Goal: Task Accomplishment & Management: Manage account settings

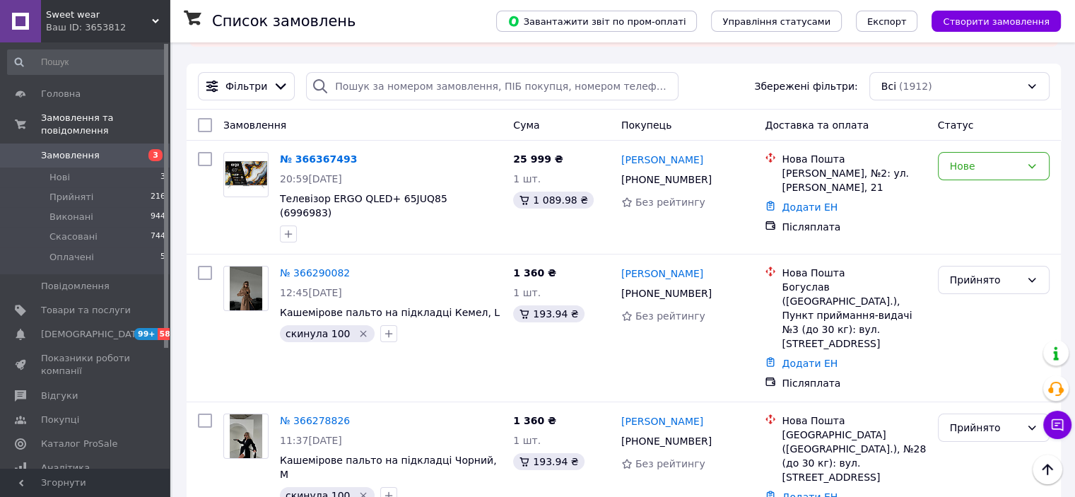
scroll to position [84, 0]
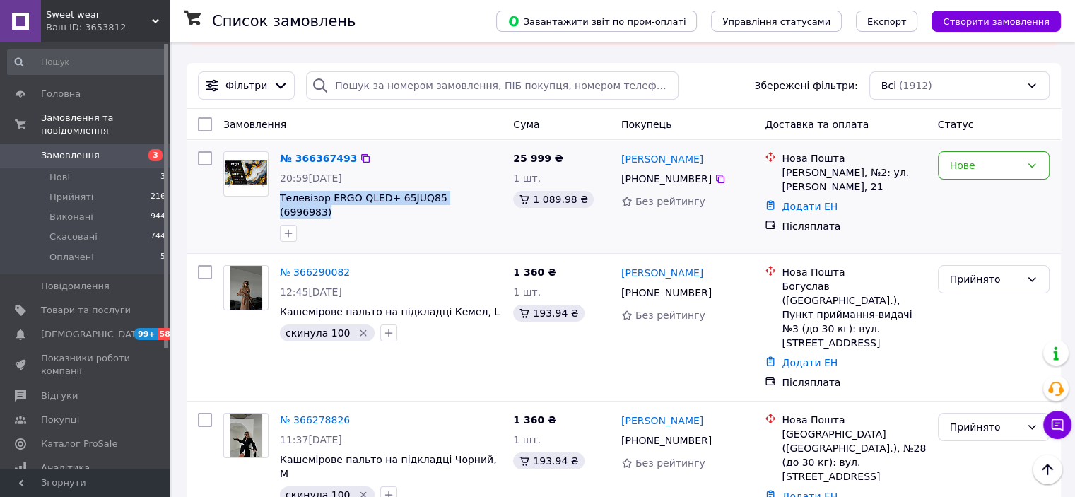
drag, startPoint x: 478, startPoint y: 197, endPoint x: 278, endPoint y: 194, distance: 199.2
click at [278, 194] on div "№ 366367493 20:59, 12.10.2025 Телевізор ERGO QLED+ 65JUQ85 (6996983)" at bounding box center [390, 197] width 233 height 102
copy span "Телевізор ERGO QLED+ 65JUQ85 (6996983)"
click at [431, 223] on div at bounding box center [390, 233] width 227 height 23
click at [714, 182] on icon at bounding box center [719, 178] width 11 height 11
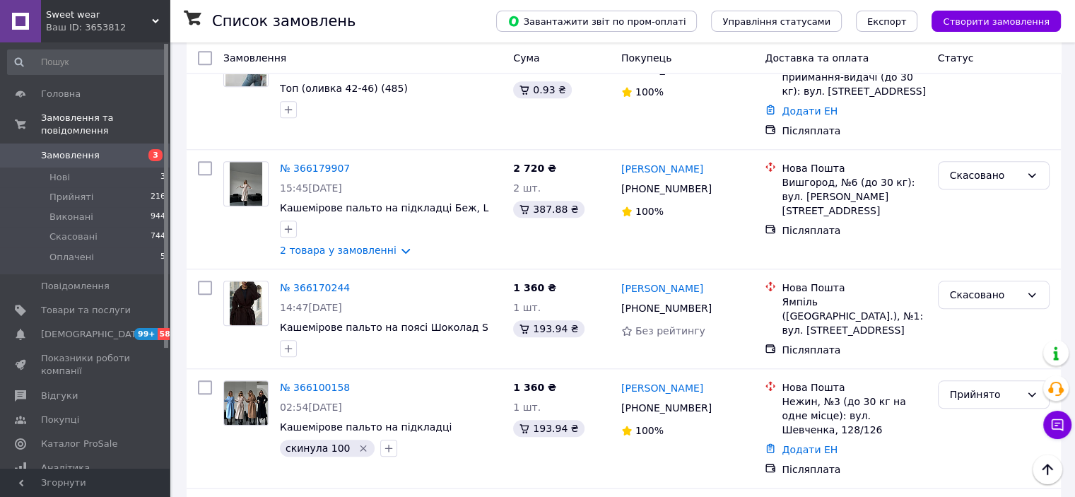
scroll to position [1337, 0]
click at [292, 381] on link "№ 366100158" at bounding box center [315, 386] width 70 height 11
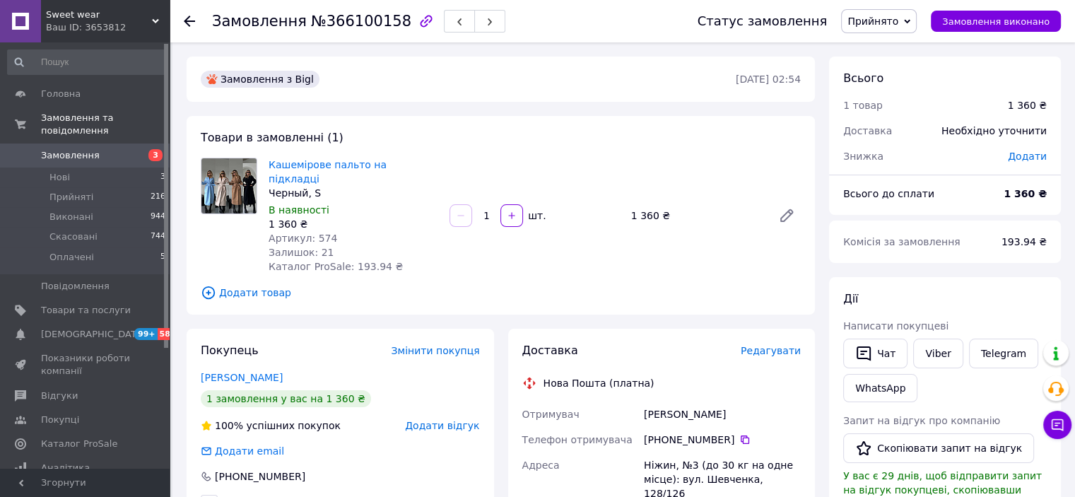
click at [189, 28] on div at bounding box center [189, 21] width 11 height 14
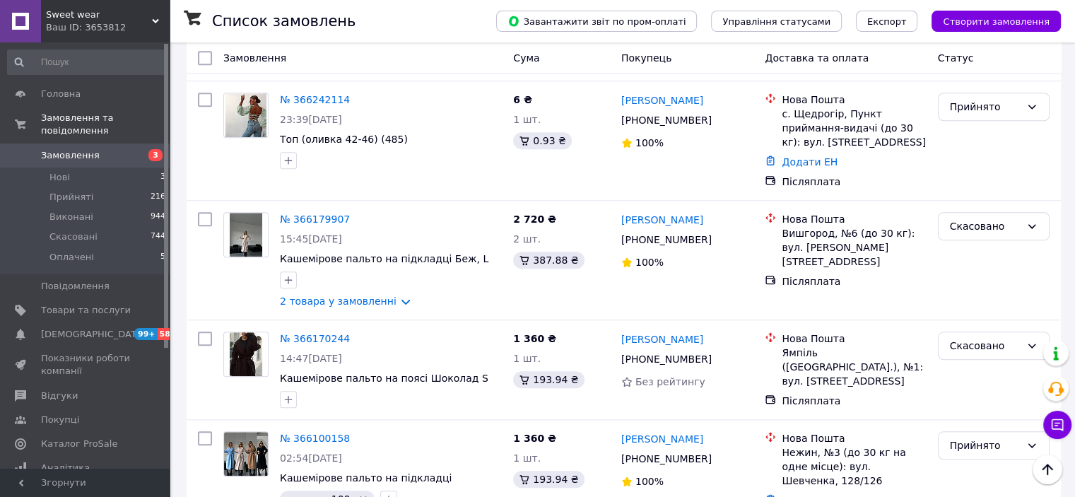
scroll to position [1286, 0]
click at [716, 454] on icon at bounding box center [720, 458] width 8 height 8
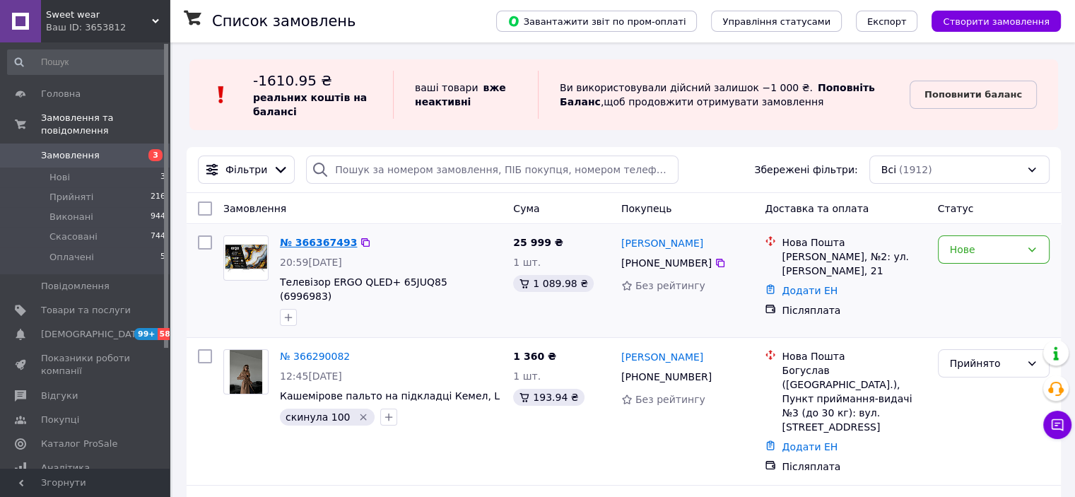
click at [318, 245] on link "№ 366367493" at bounding box center [318, 242] width 77 height 11
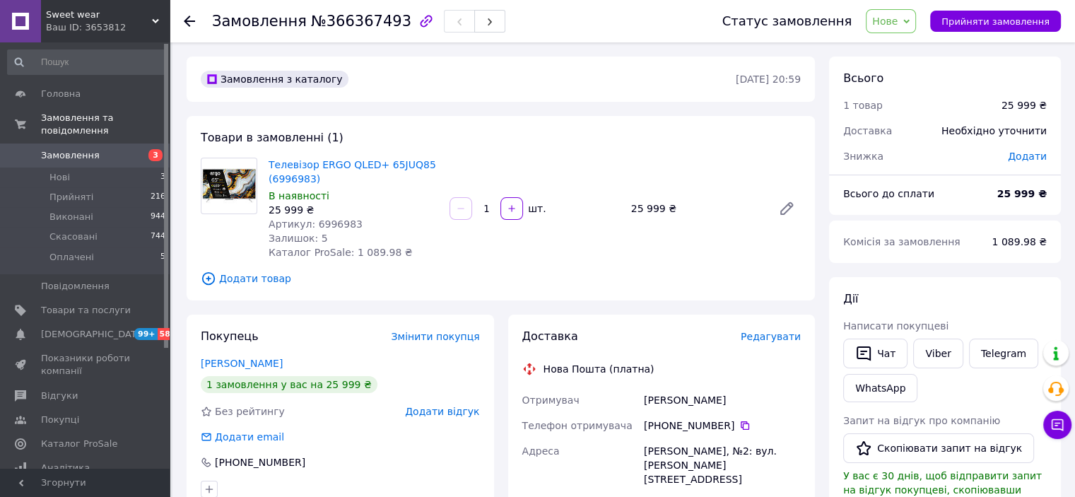
click at [195, 13] on div at bounding box center [198, 21] width 28 height 42
click at [191, 16] on icon at bounding box center [189, 21] width 11 height 11
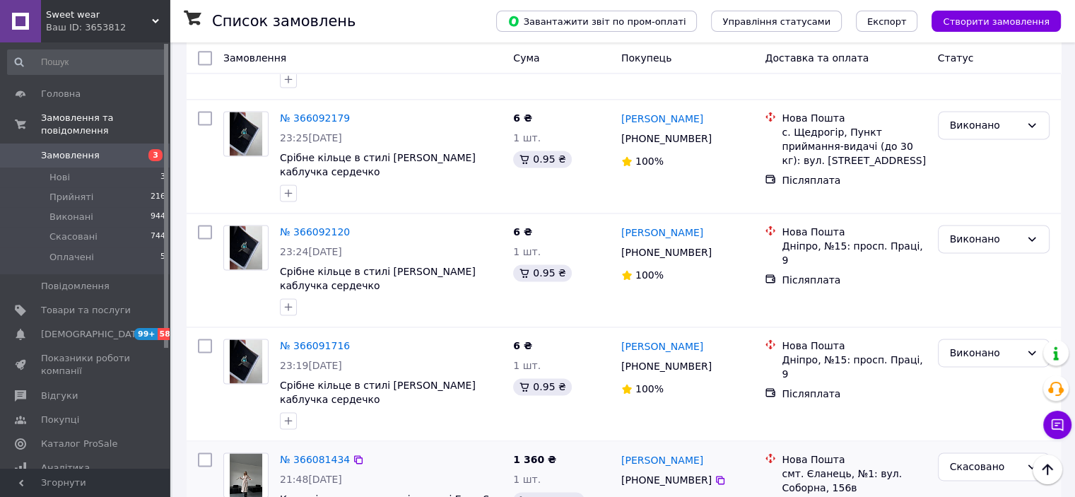
scroll to position [1975, 0]
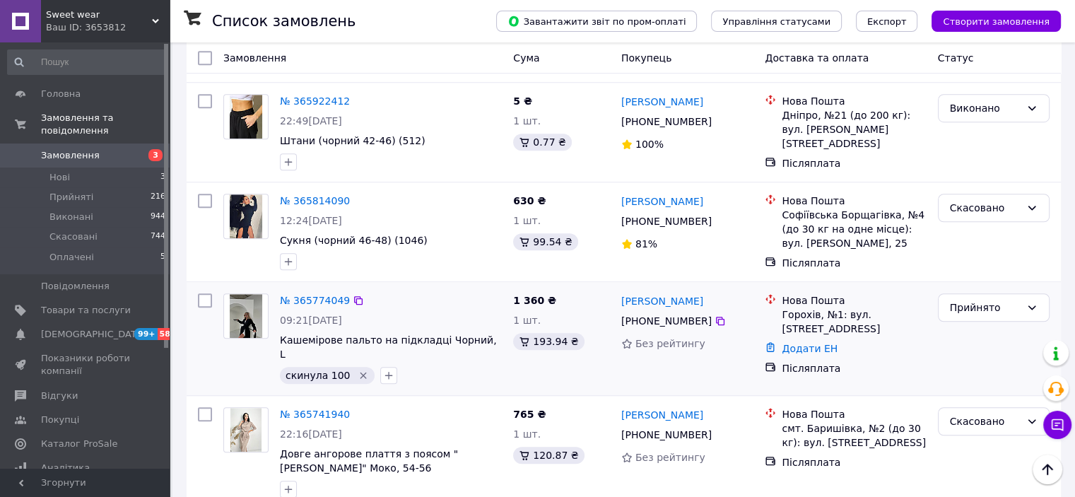
scroll to position [1048, 0]
click at [1010, 300] on div "Прийнято" at bounding box center [984, 308] width 71 height 16
click at [981, 326] on li "Скасовано" at bounding box center [992, 322] width 110 height 25
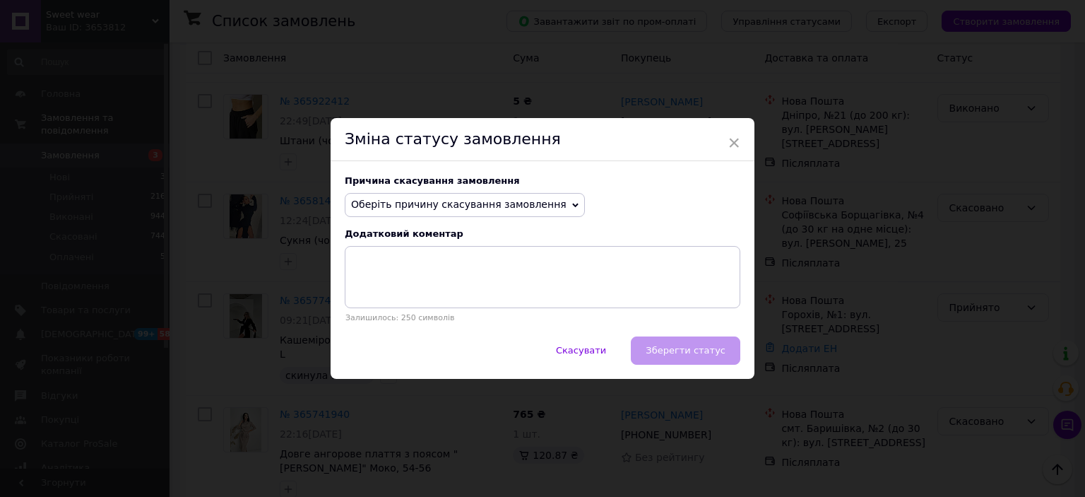
click at [509, 197] on span "Оберіть причину скасування замовлення" at bounding box center [465, 205] width 240 height 24
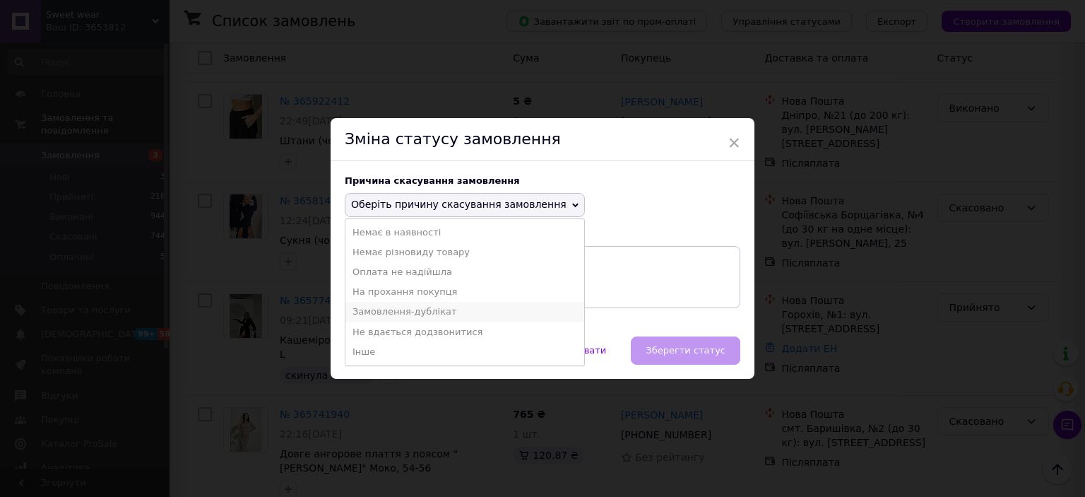
click at [423, 310] on li "Замовлення-дублікат" at bounding box center [464, 312] width 239 height 20
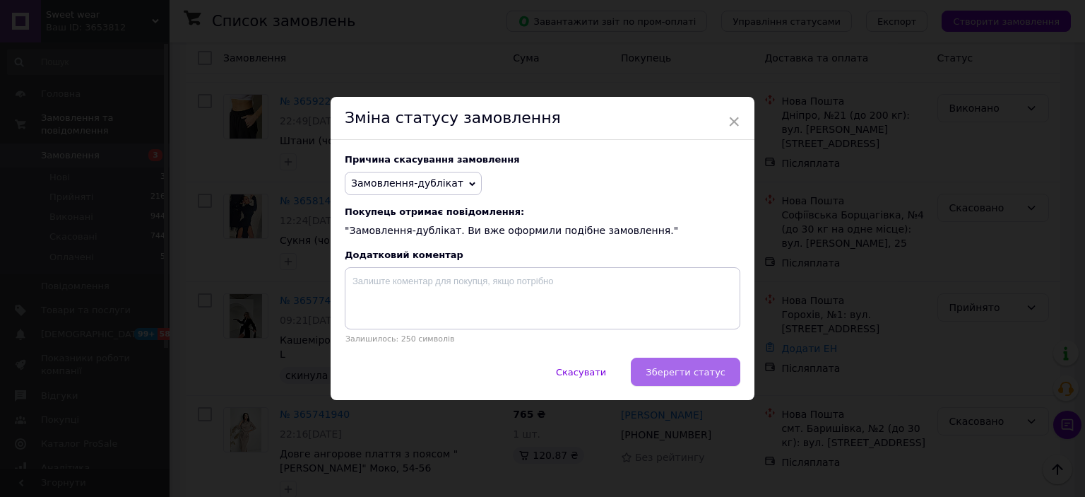
click at [671, 376] on span "Зберегти статус" at bounding box center [686, 372] width 80 height 11
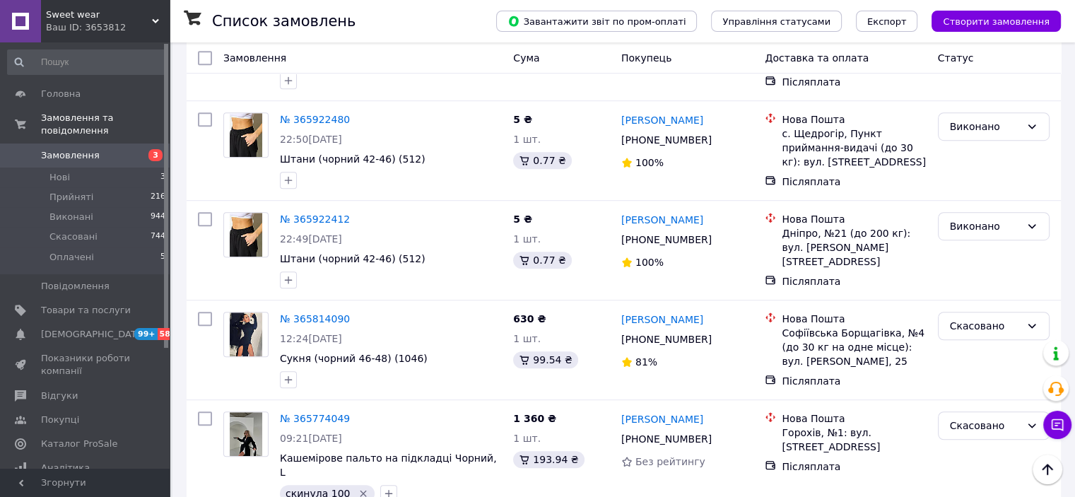
scroll to position [929, 0]
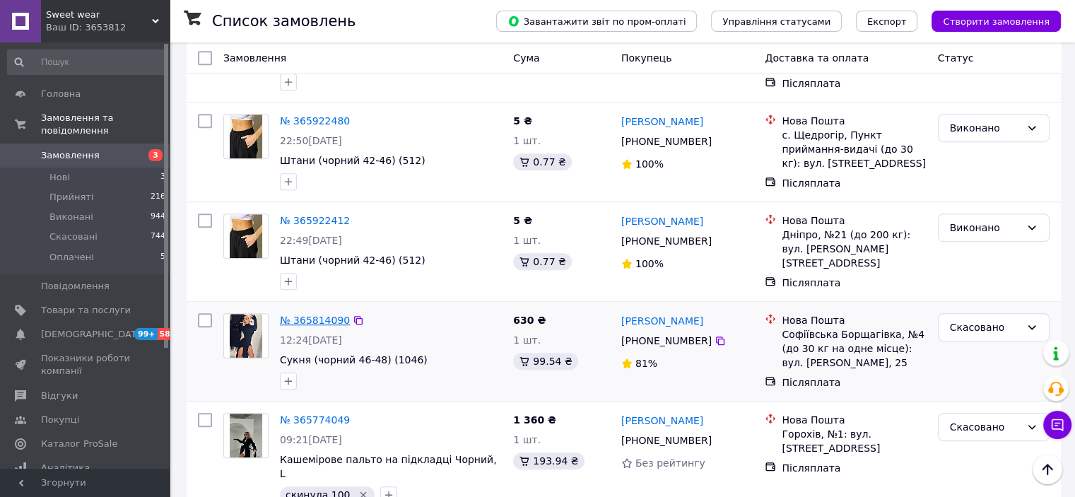
click at [302, 314] on link "№ 365814090" at bounding box center [315, 319] width 70 height 11
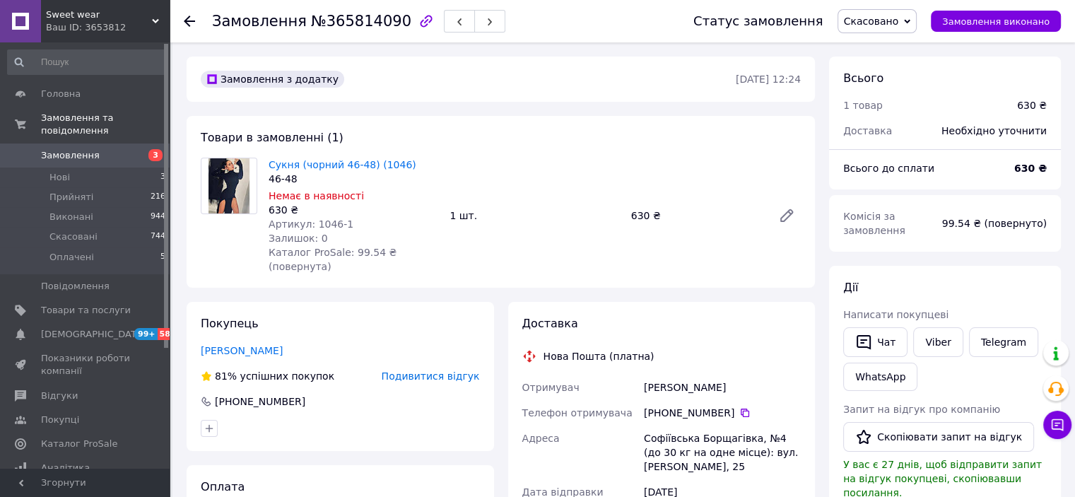
click at [191, 25] on icon at bounding box center [189, 21] width 11 height 11
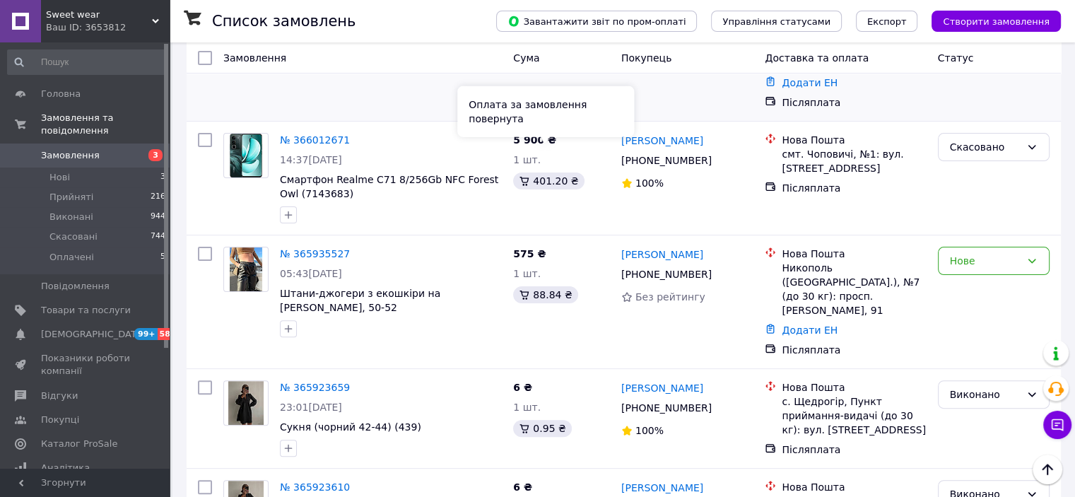
scroll to position [365, 0]
click at [997, 252] on div "Нове" at bounding box center [984, 260] width 71 height 16
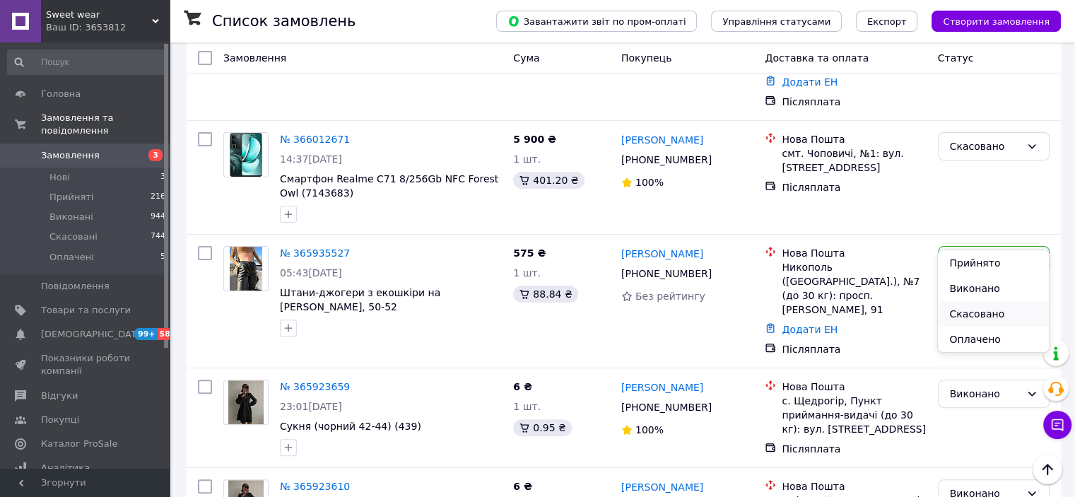
click at [962, 312] on li "Скасовано" at bounding box center [992, 313] width 110 height 25
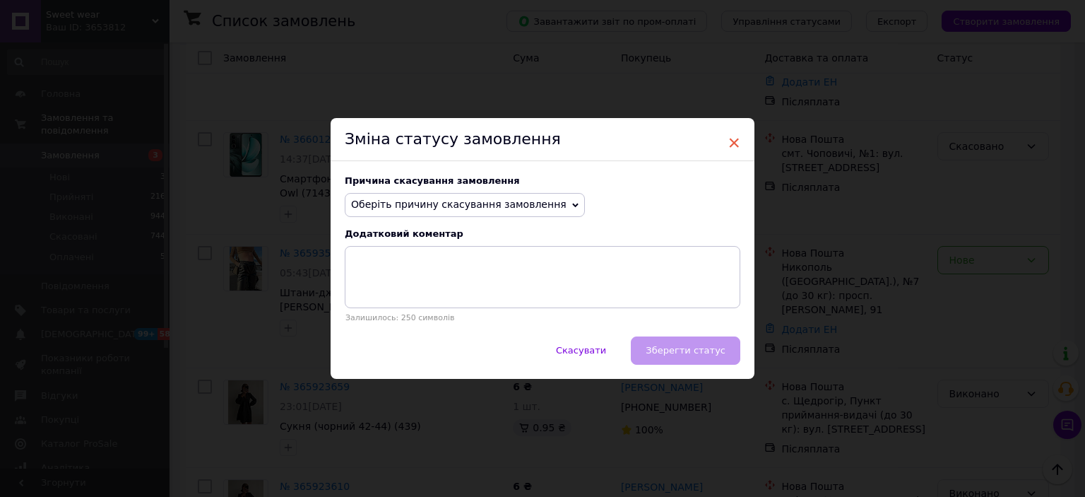
click at [735, 138] on span "×" at bounding box center [734, 143] width 13 height 24
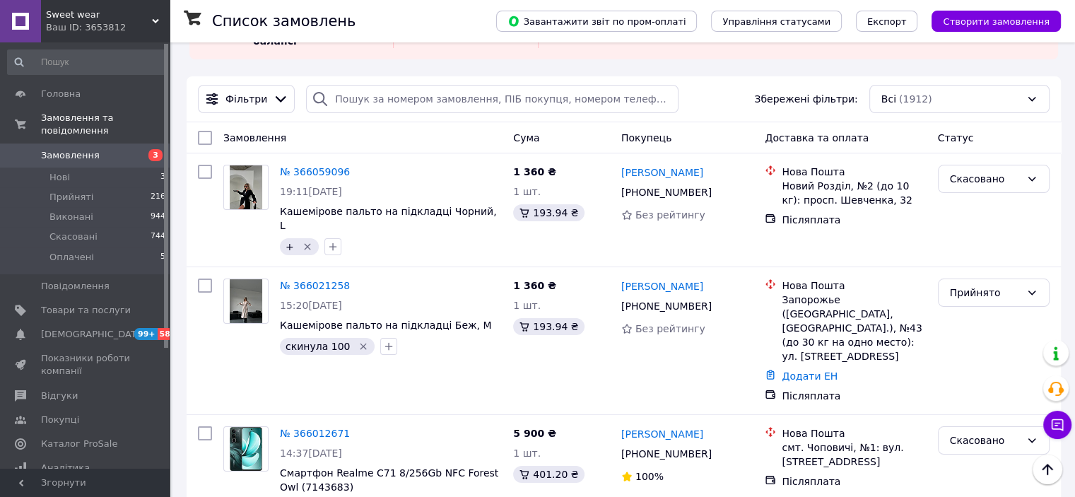
scroll to position [71, 0]
click at [1014, 285] on div "Прийнято" at bounding box center [984, 293] width 71 height 16
click at [991, 334] on li "Скасовано" at bounding box center [992, 334] width 110 height 25
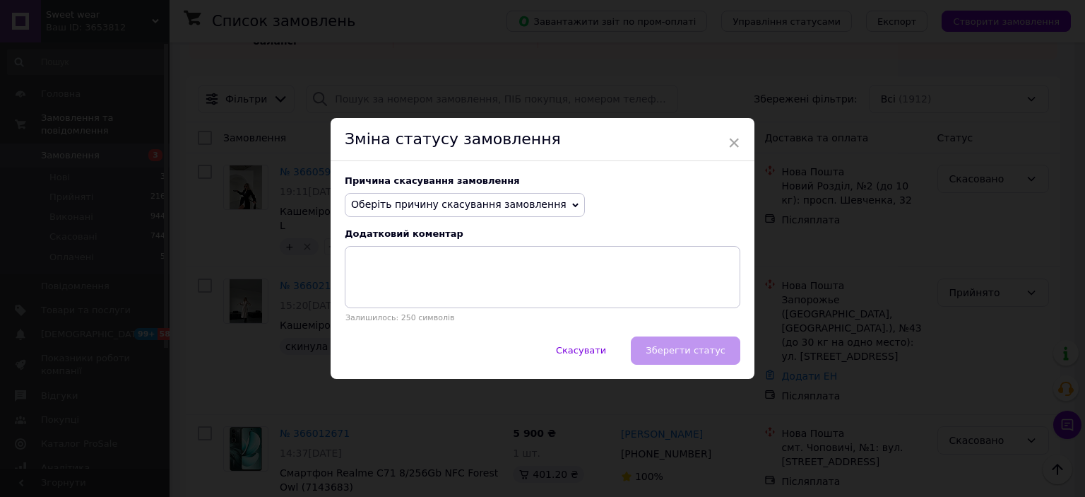
click at [501, 202] on span "Оберіть причину скасування замовлення" at bounding box center [458, 204] width 215 height 11
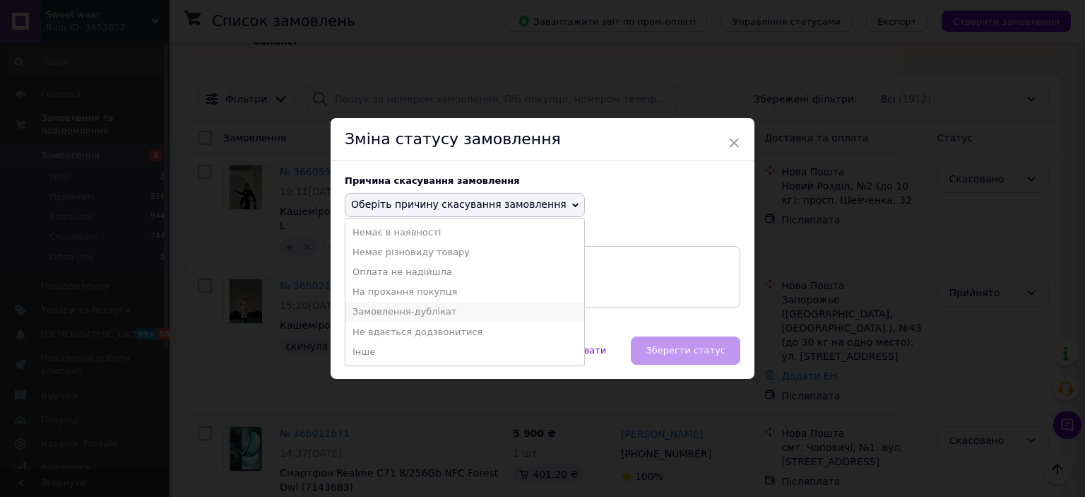
click at [431, 312] on li "Замовлення-дублікат" at bounding box center [464, 312] width 239 height 20
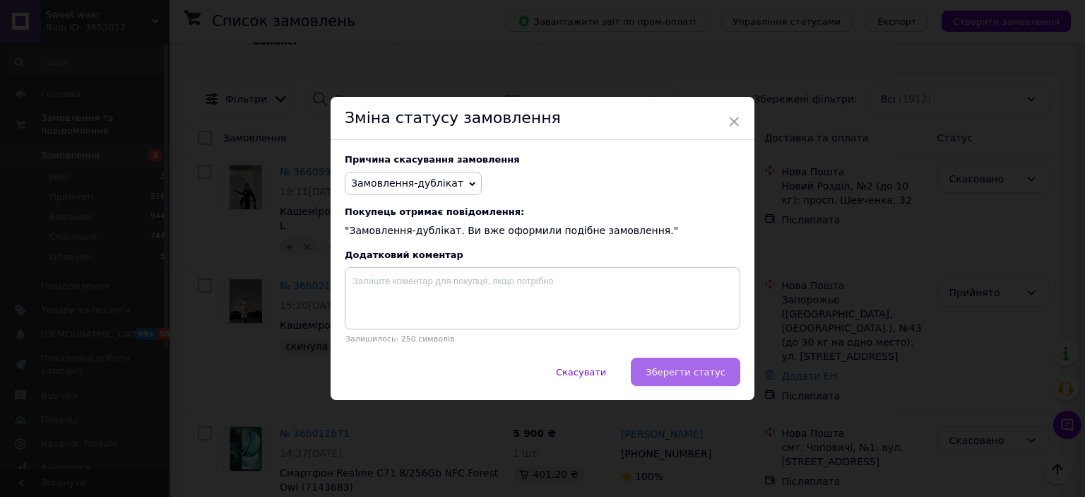
click at [685, 374] on span "Зберегти статус" at bounding box center [686, 372] width 80 height 11
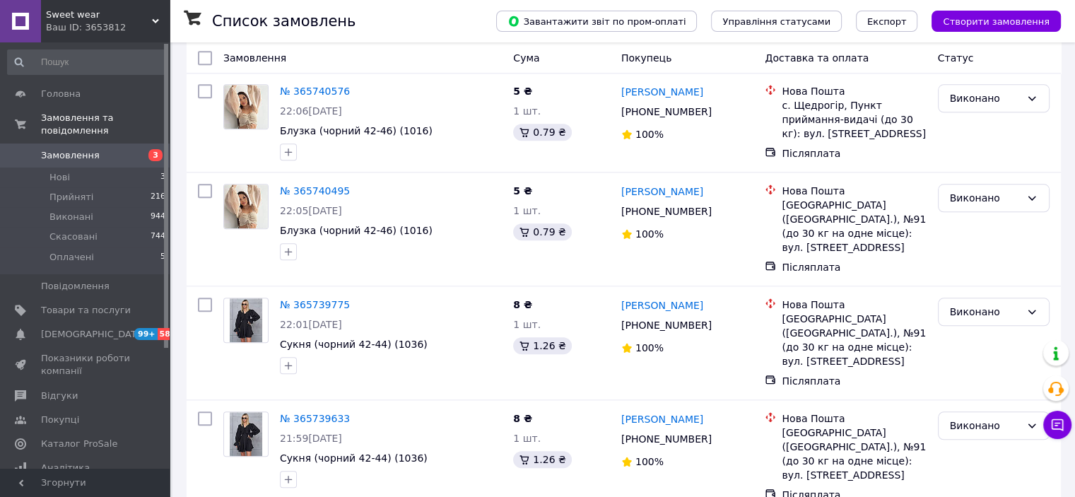
scroll to position [1862, 0]
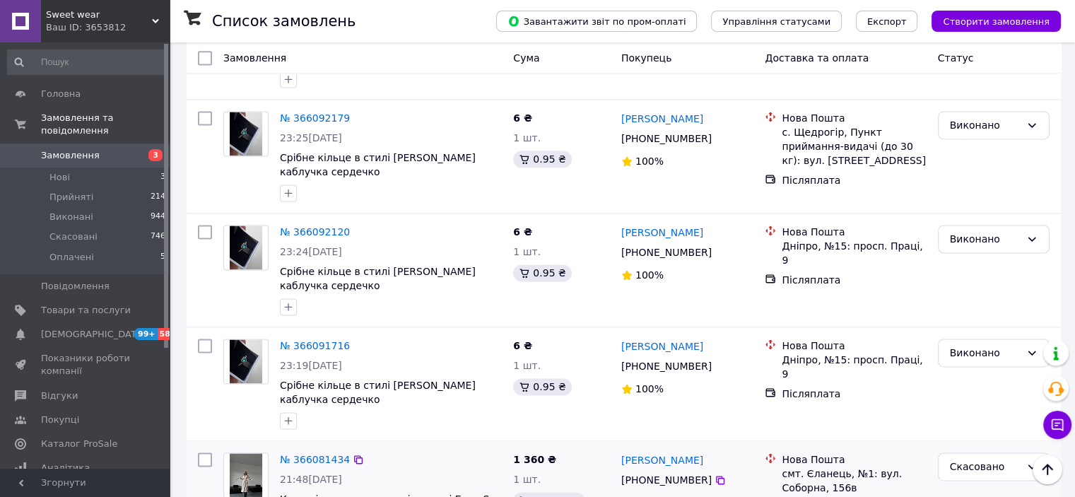
scroll to position [1978, 0]
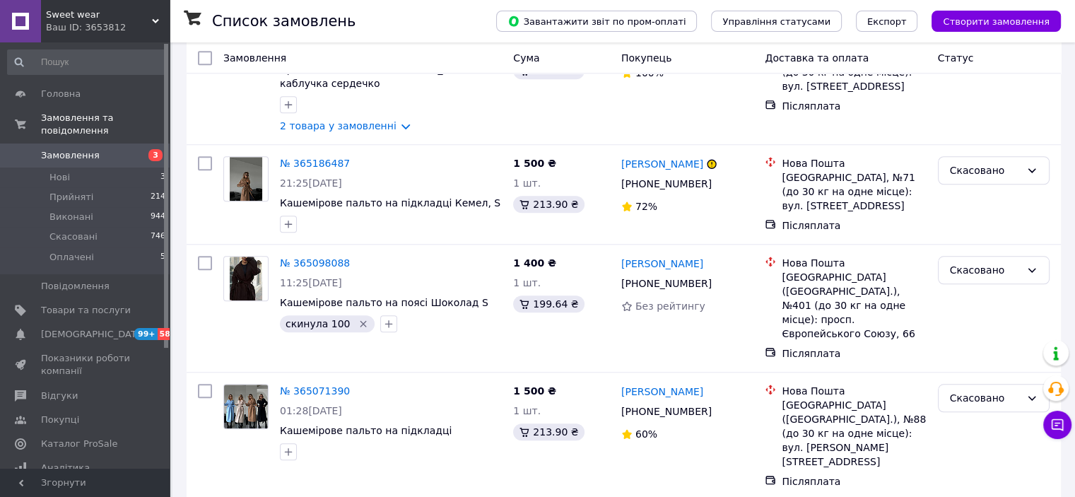
scroll to position [1927, 0]
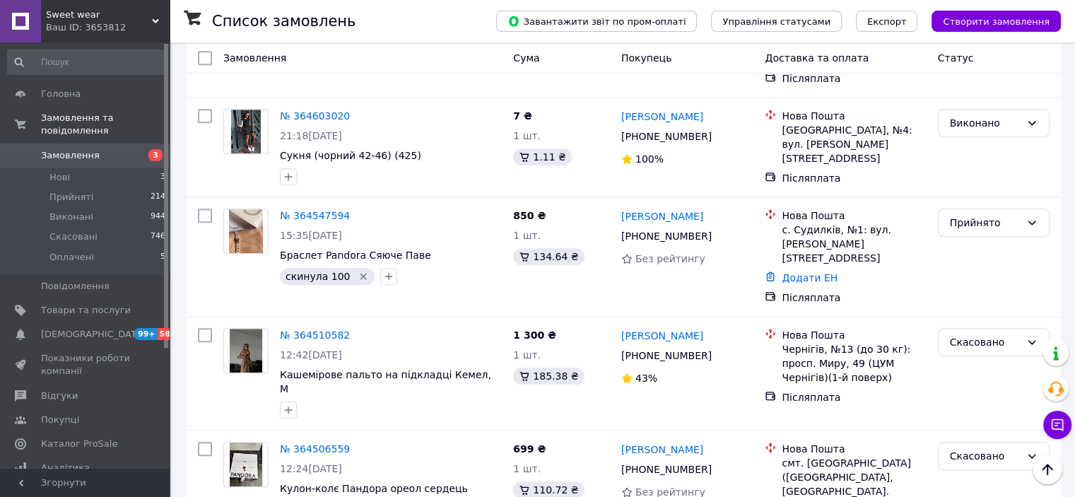
scroll to position [1136, 0]
click at [981, 215] on div "Прийнято" at bounding box center [984, 223] width 71 height 16
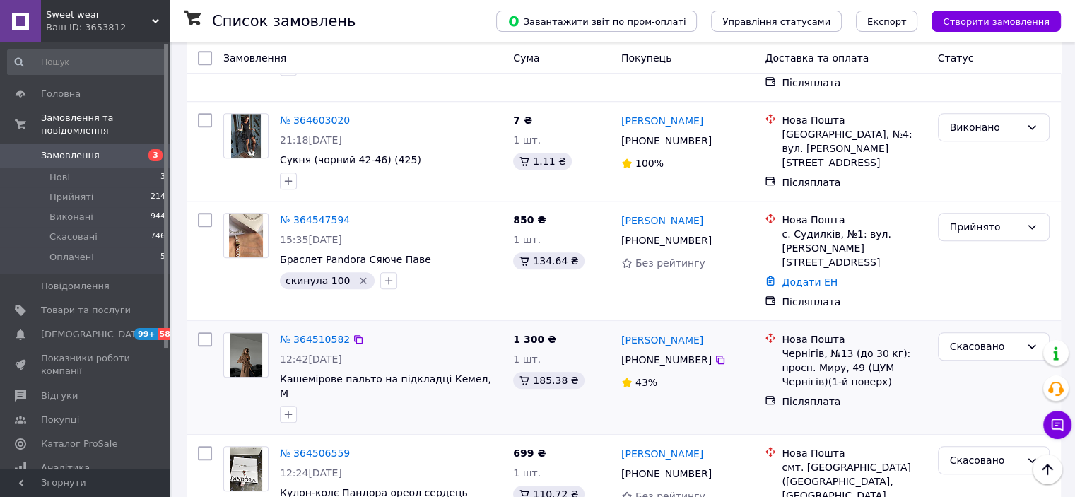
scroll to position [1130, 0]
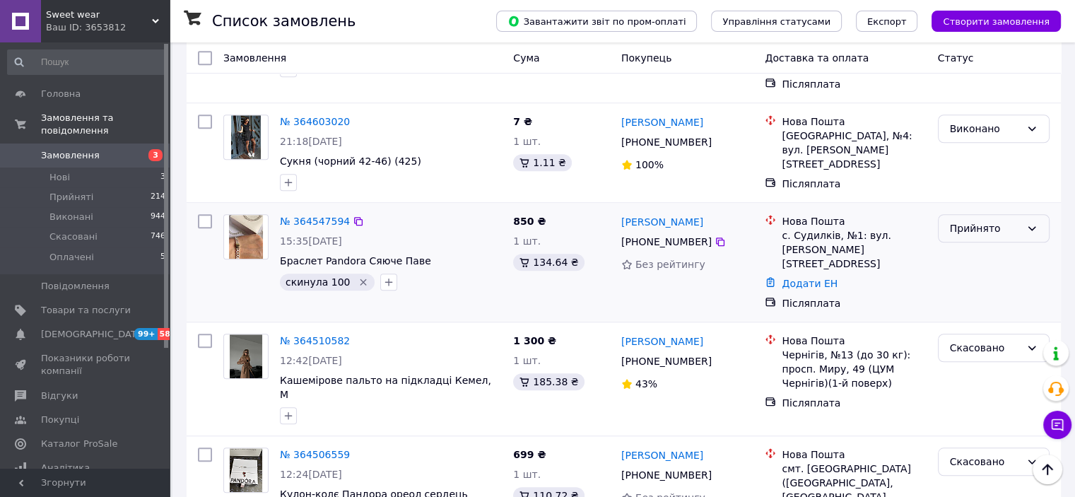
click at [994, 220] on div "Прийнято" at bounding box center [984, 228] width 71 height 16
click at [981, 244] on li "Скасовано" at bounding box center [992, 243] width 110 height 25
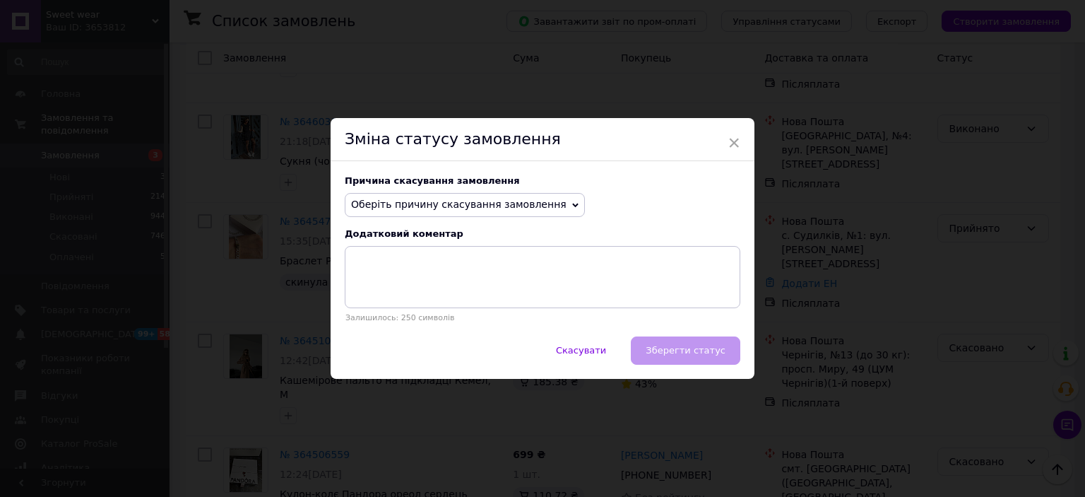
click at [458, 204] on span "Оберіть причину скасування замовлення" at bounding box center [458, 204] width 215 height 11
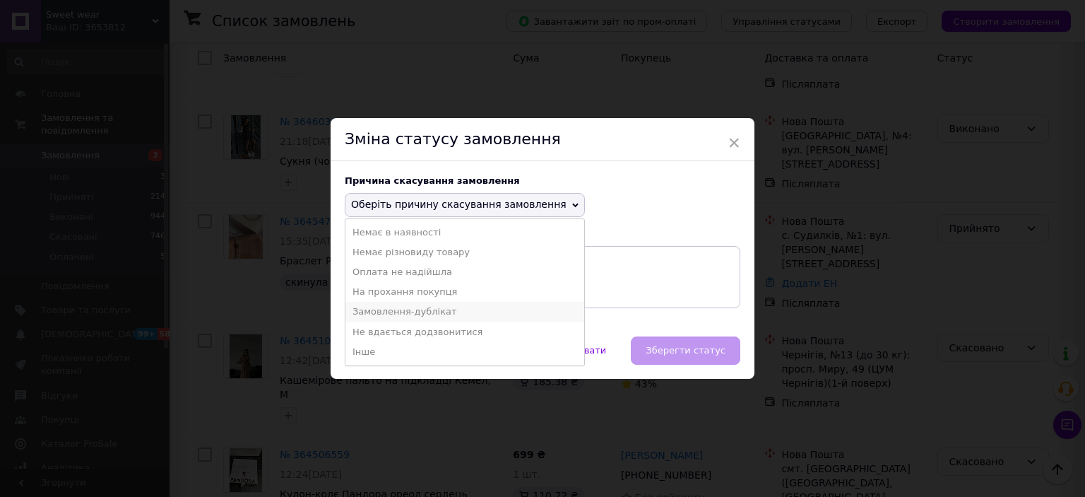
click at [410, 314] on li "Замовлення-дублікат" at bounding box center [464, 312] width 239 height 20
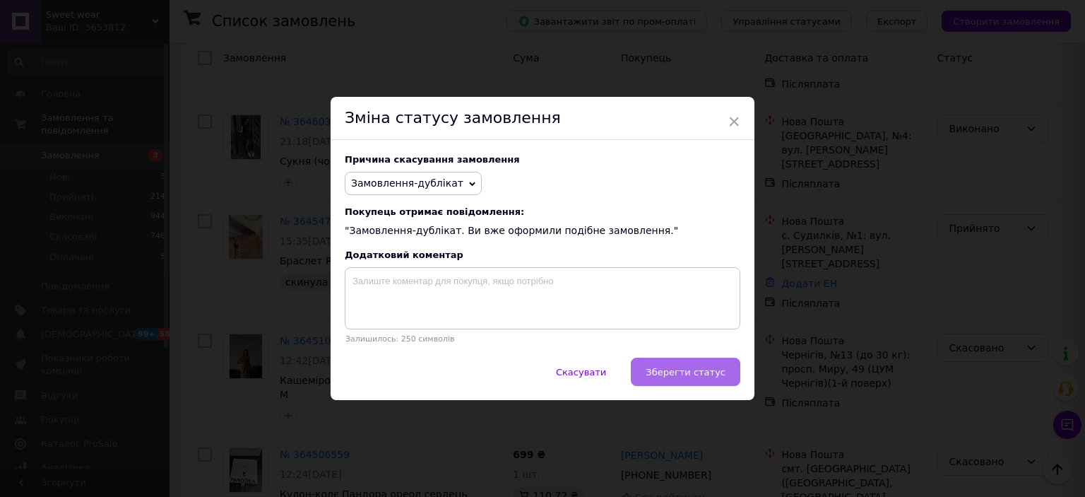
click at [680, 372] on span "Зберегти статус" at bounding box center [686, 372] width 80 height 11
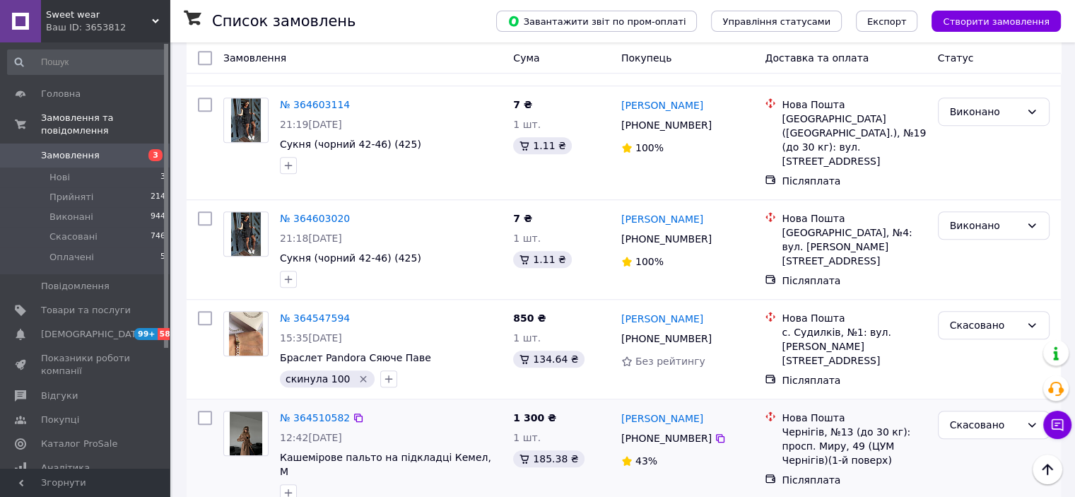
scroll to position [1058, 0]
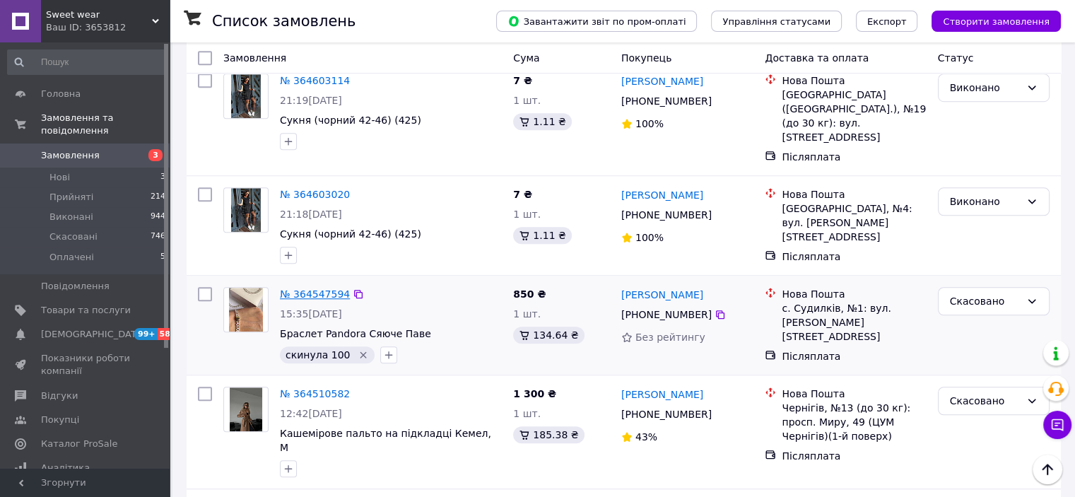
click at [300, 288] on link "№ 364547594" at bounding box center [315, 293] width 70 height 11
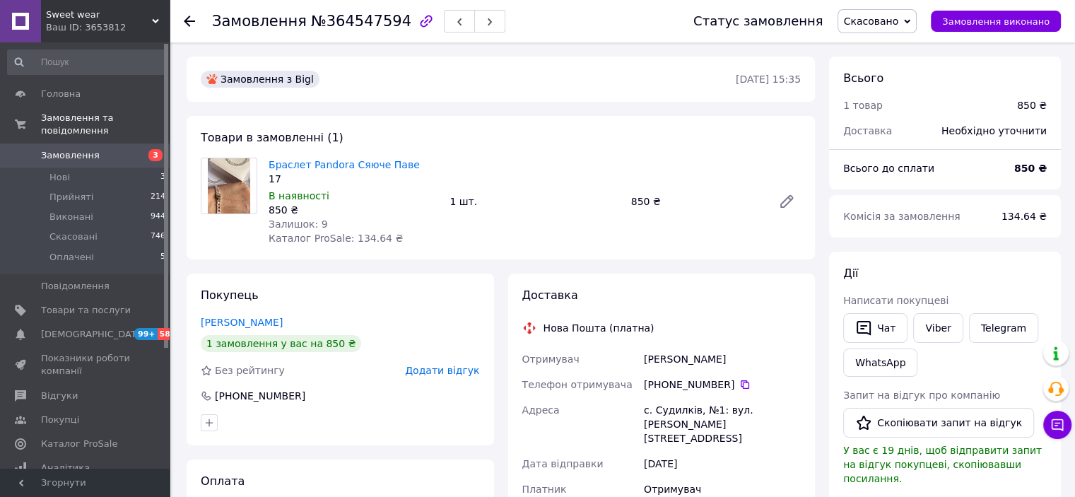
click at [899, 20] on span "Скасовано" at bounding box center [871, 21] width 55 height 11
click at [898, 69] on li "Виконано" at bounding box center [877, 70] width 78 height 21
click at [71, 149] on span "Замовлення" at bounding box center [70, 155] width 59 height 13
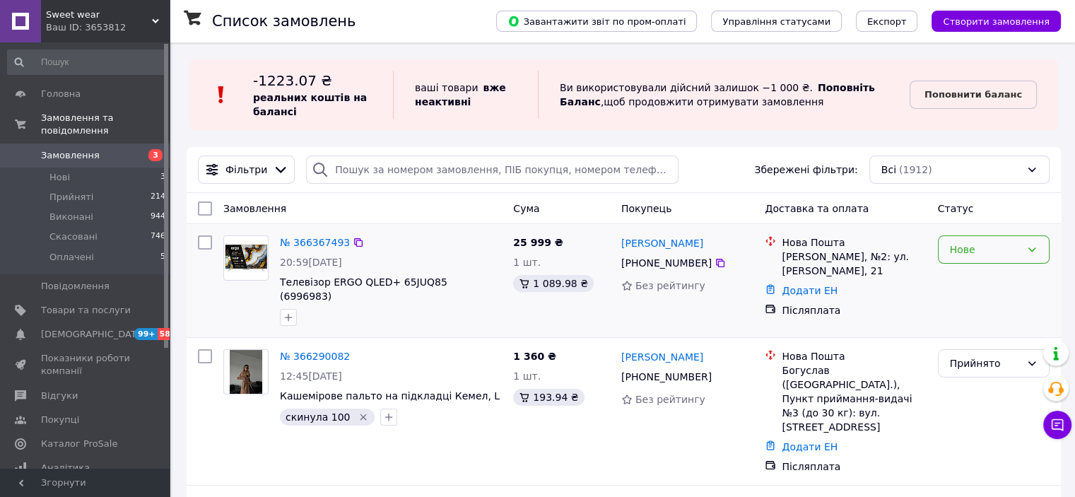
click at [959, 252] on div "Нове" at bounding box center [984, 250] width 71 height 16
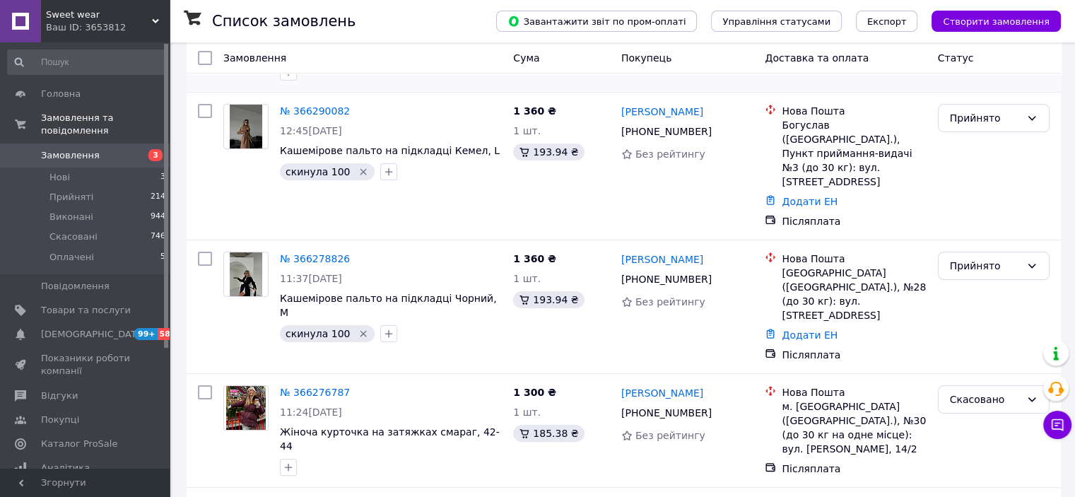
scroll to position [247, 0]
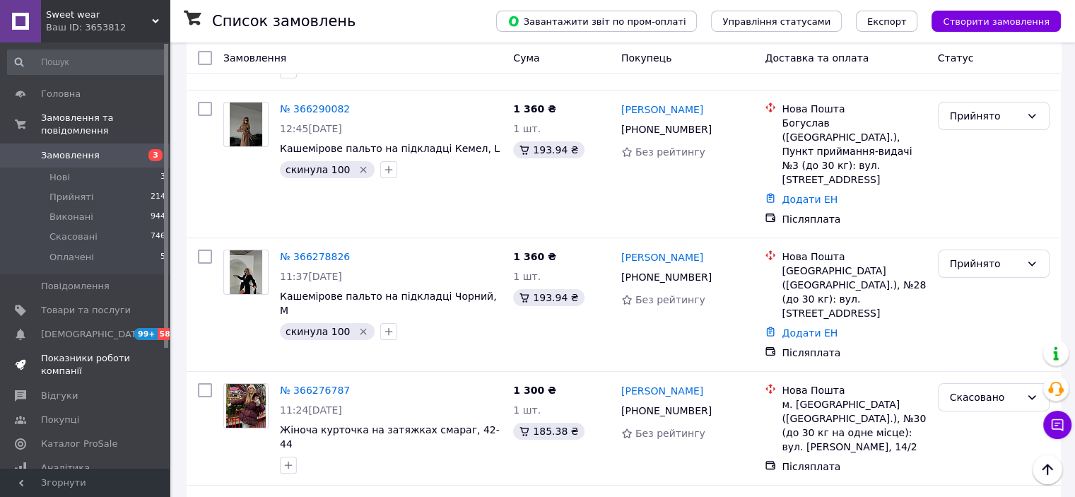
click at [42, 352] on span "Показники роботи компанії" at bounding box center [86, 364] width 90 height 25
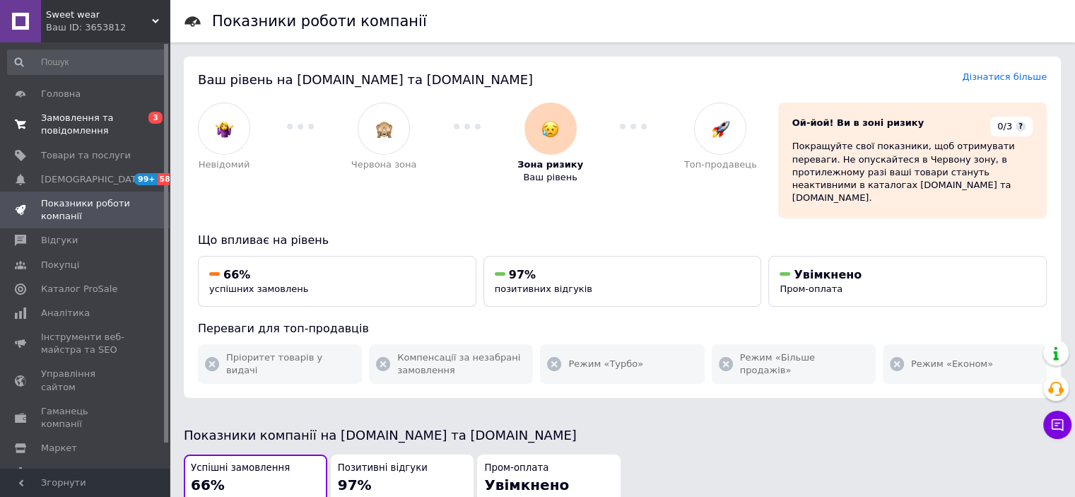
click at [74, 128] on span "Замовлення та повідомлення" at bounding box center [86, 124] width 90 height 25
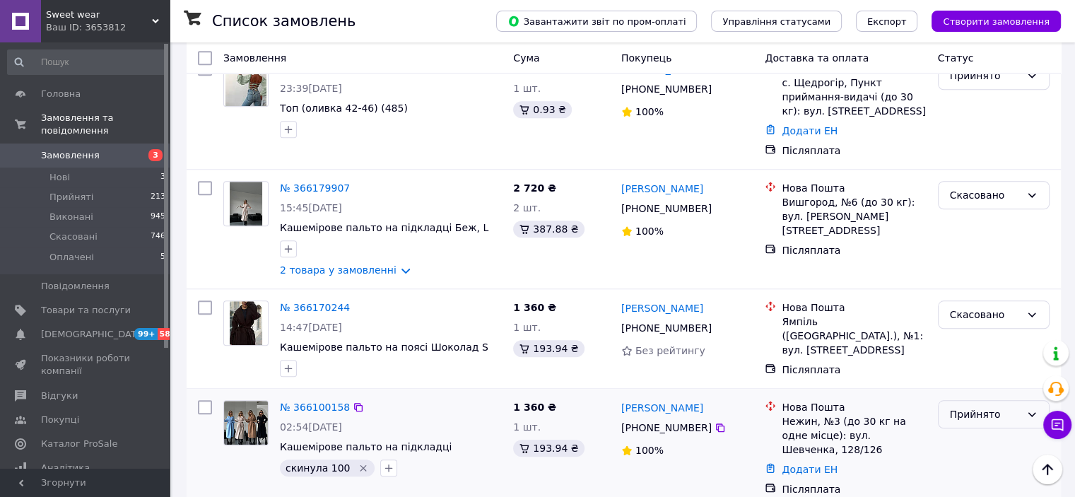
scroll to position [1310, 0]
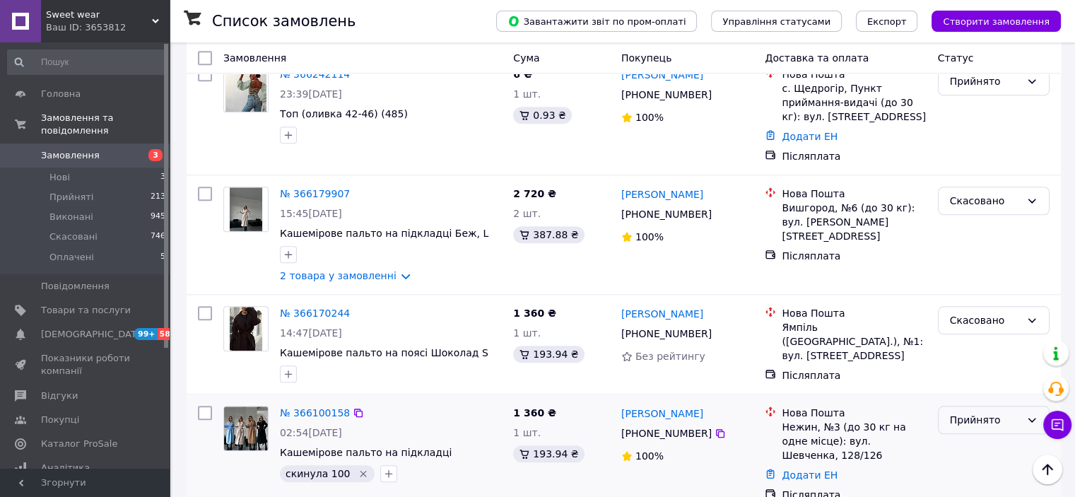
click at [994, 412] on div "Прийнято" at bounding box center [984, 420] width 71 height 16
click at [983, 310] on li "Скасовано" at bounding box center [992, 312] width 110 height 25
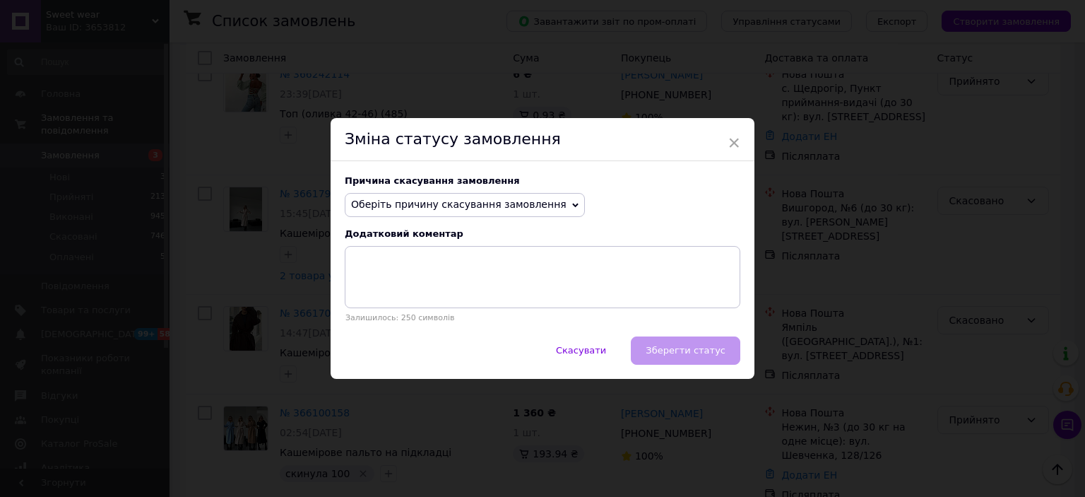
click at [458, 199] on span "Оберіть причину скасування замовлення" at bounding box center [458, 204] width 215 height 11
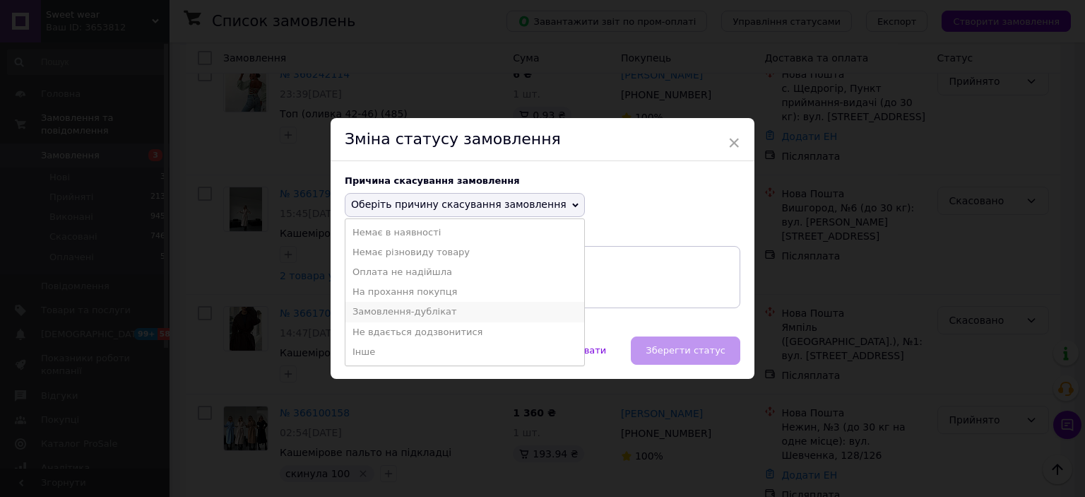
click at [426, 312] on li "Замовлення-дублікат" at bounding box center [464, 312] width 239 height 20
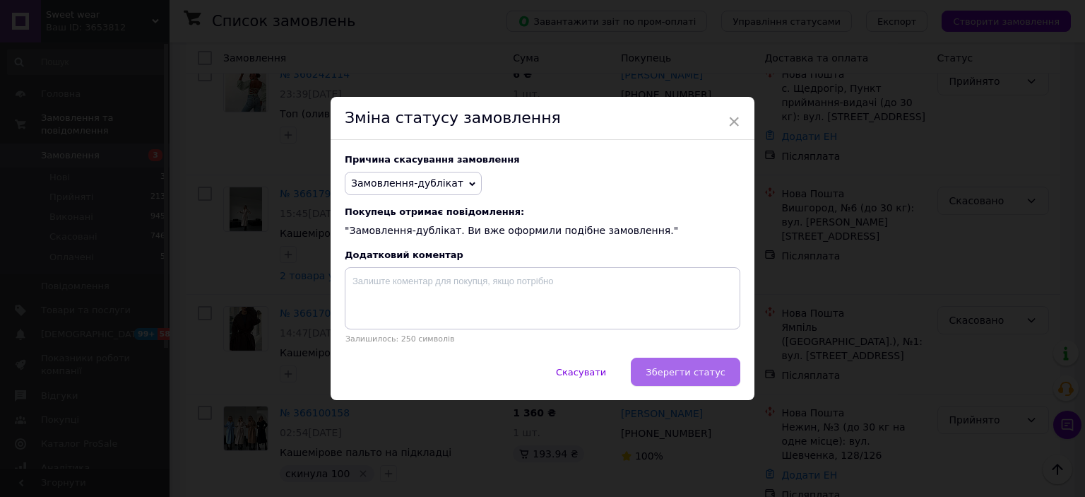
click at [684, 373] on span "Зберегти статус" at bounding box center [686, 372] width 80 height 11
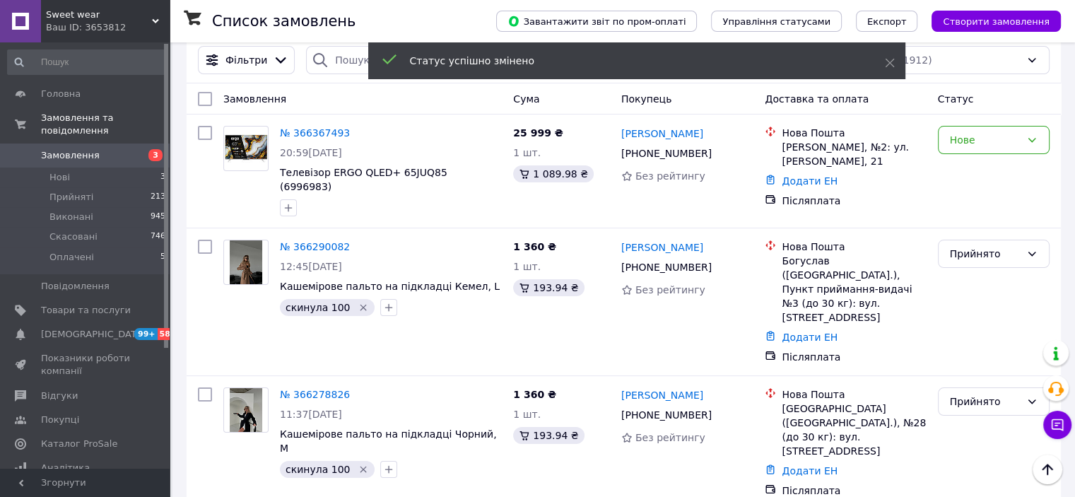
scroll to position [0, 0]
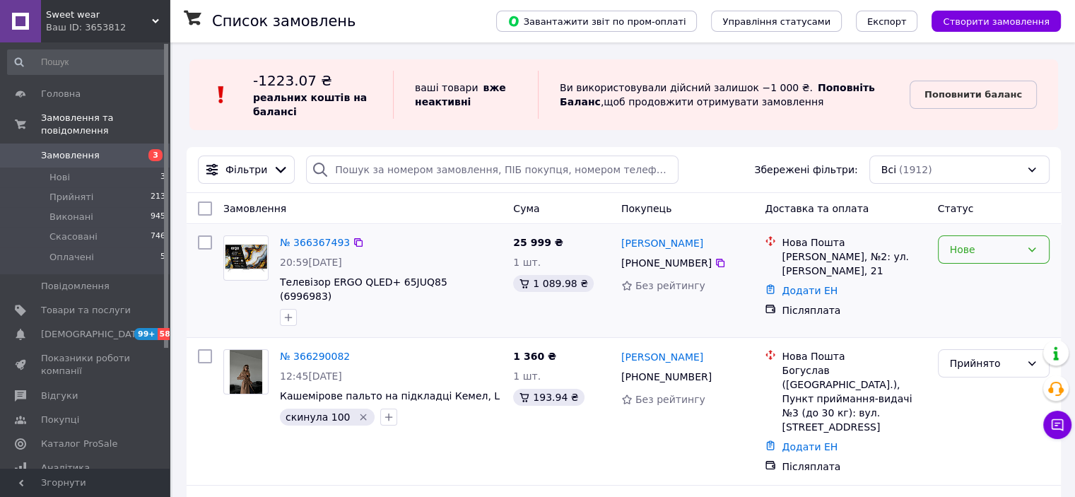
click at [1013, 242] on div "Нове" at bounding box center [984, 250] width 71 height 16
click at [972, 324] on li "Скасовано" at bounding box center [992, 331] width 110 height 25
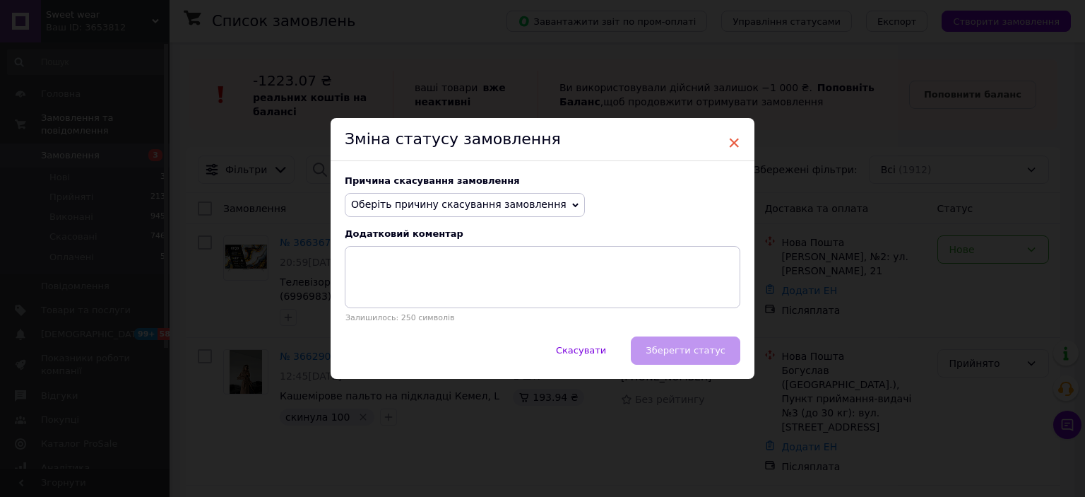
click at [729, 136] on span "×" at bounding box center [734, 143] width 13 height 24
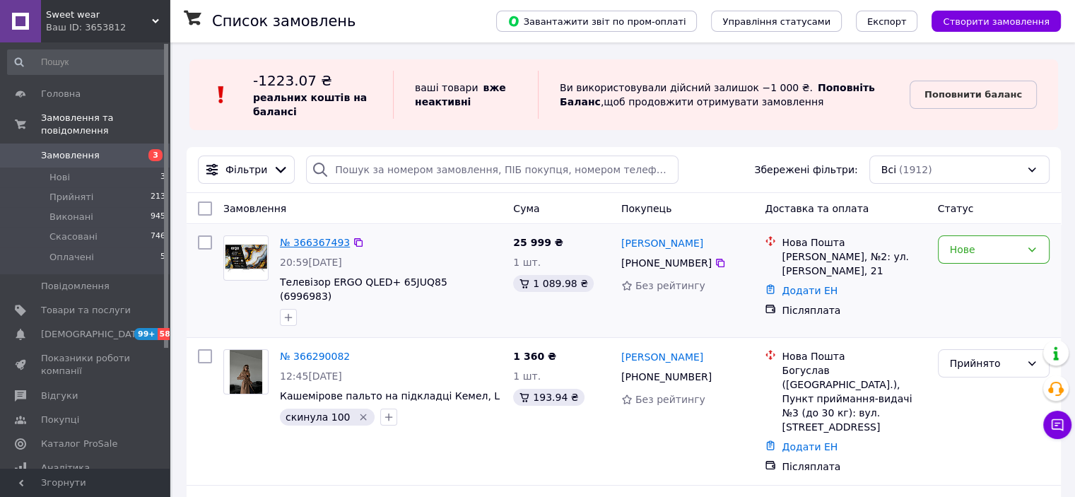
click at [314, 245] on link "№ 366367493" at bounding box center [315, 242] width 70 height 11
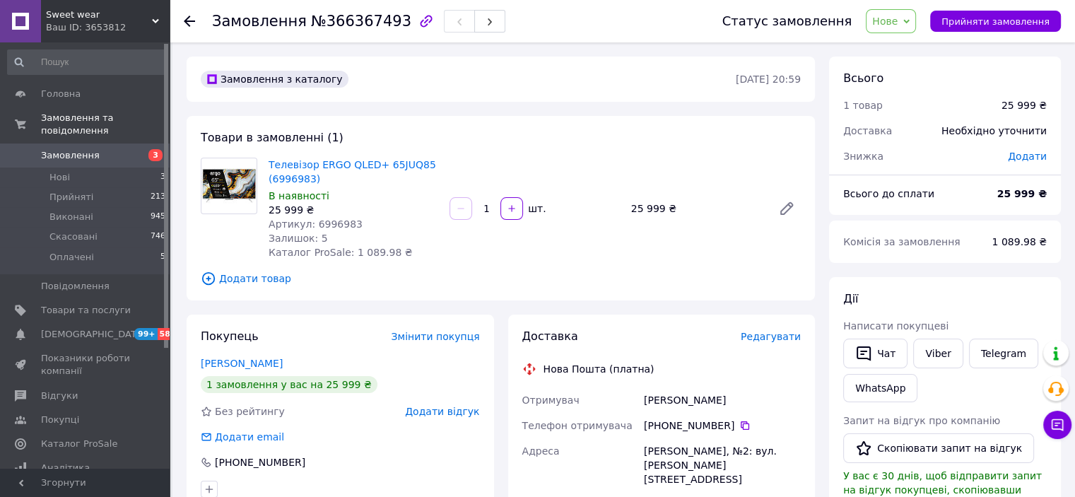
click at [418, 20] on icon "button" at bounding box center [426, 21] width 17 height 17
click at [464, 211] on div at bounding box center [460, 208] width 25 height 23
click at [781, 208] on icon at bounding box center [786, 208] width 17 height 17
click at [372, 166] on link "Телевізор ERGO QLED+ 65JUQ85 (6996983)" at bounding box center [351, 171] width 167 height 25
click at [492, 245] on div "Телевізор ERGO QLED+ 65JUQ85 (6996983) В наявності 25 999 ₴ Артикул: 6996983 За…" at bounding box center [534, 208] width 543 height 107
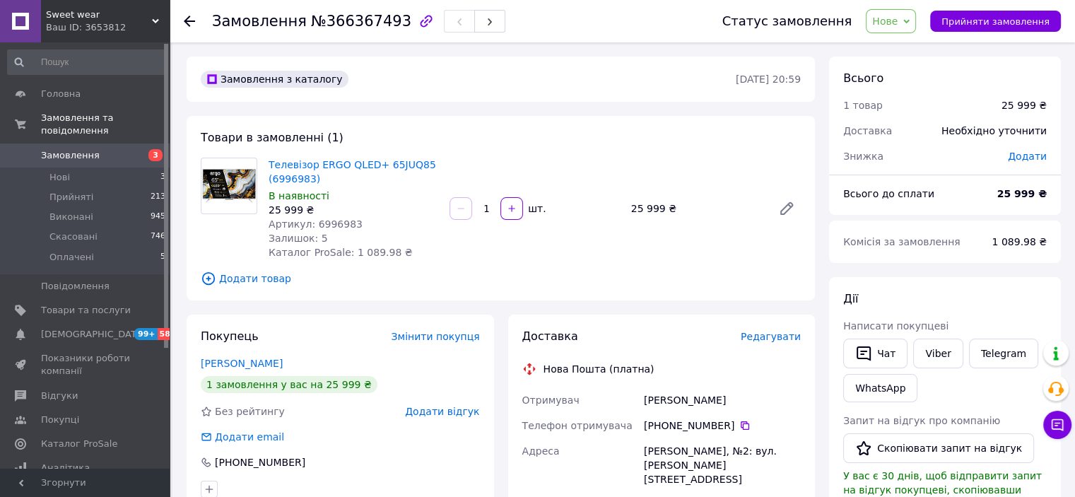
click at [909, 18] on icon at bounding box center [906, 21] width 6 height 6
click at [912, 92] on li "Скасовано" at bounding box center [898, 91] width 65 height 21
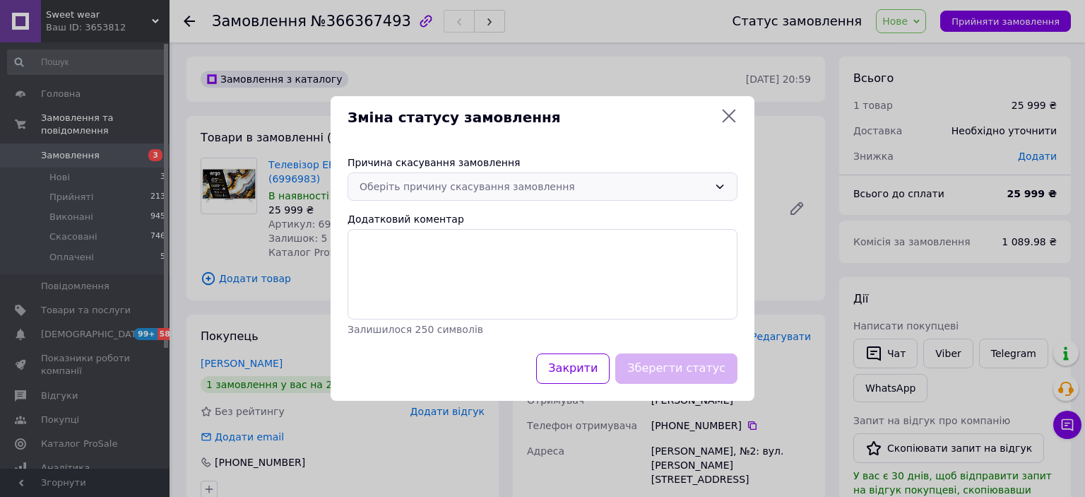
click at [490, 177] on div "Оберіть причину скасування замовлення" at bounding box center [543, 186] width 390 height 28
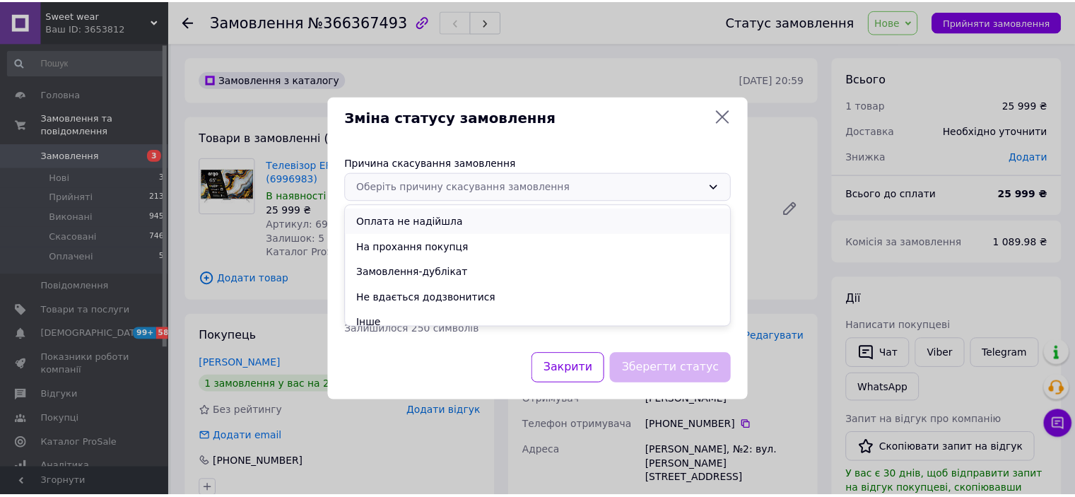
scroll to position [57, 0]
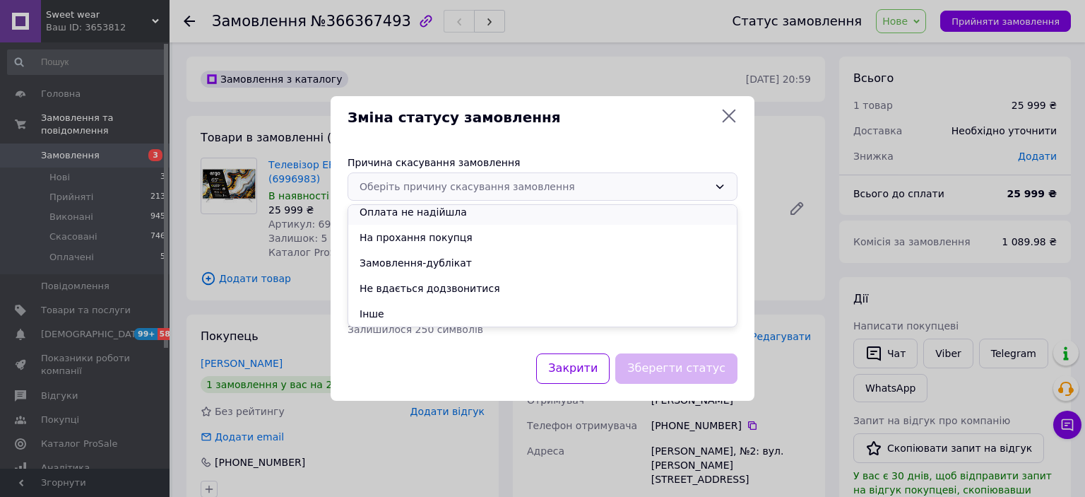
click at [430, 268] on li "Замовлення-дублікат" at bounding box center [542, 262] width 389 height 25
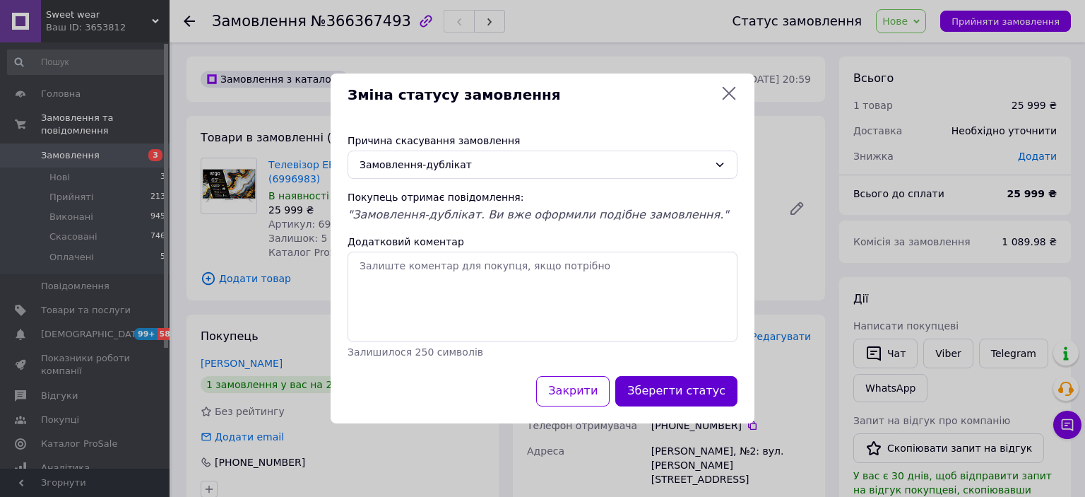
click at [687, 396] on button "Зберегти статус" at bounding box center [676, 391] width 122 height 30
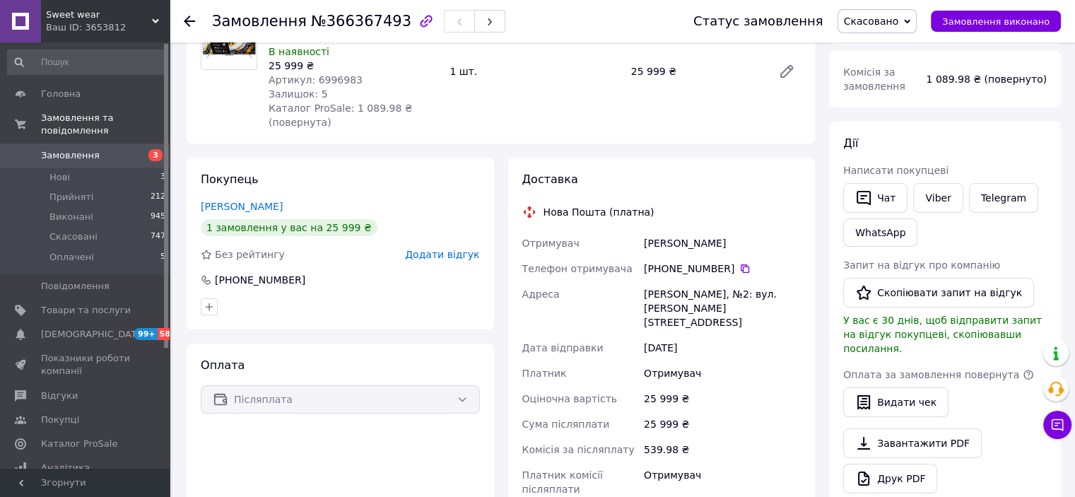
scroll to position [146, 0]
click at [251, 201] on link "[PERSON_NAME]" at bounding box center [242, 204] width 82 height 11
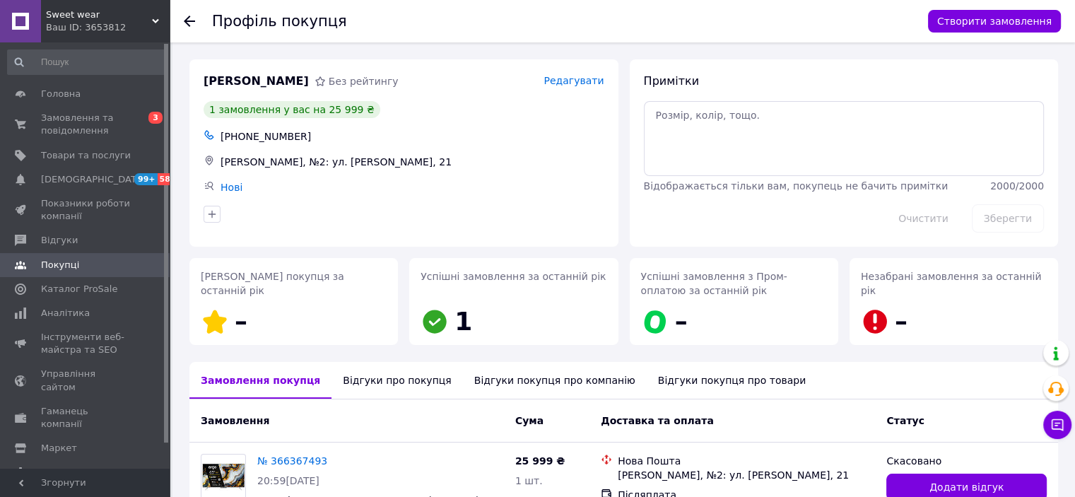
scroll to position [107, 0]
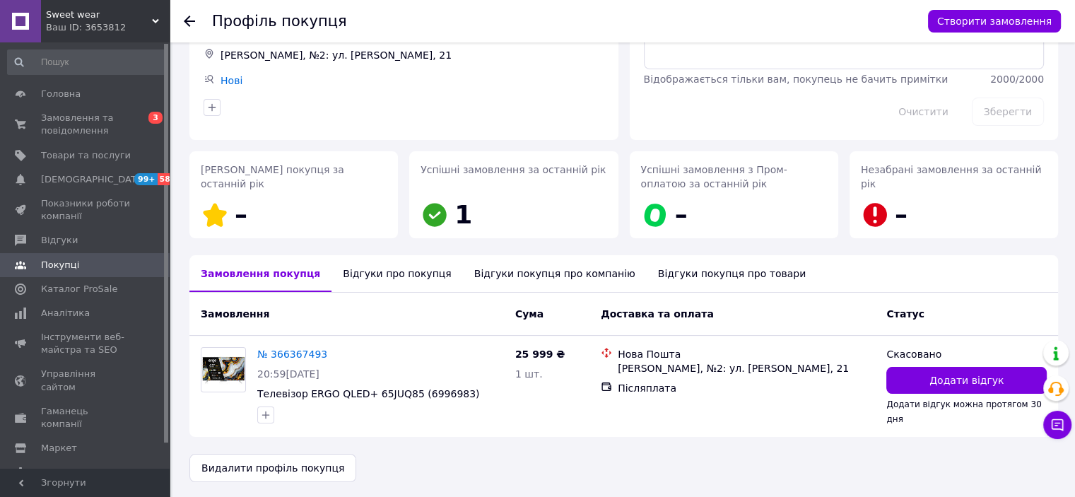
click at [398, 271] on div "Відгуки про покупця" at bounding box center [396, 273] width 131 height 37
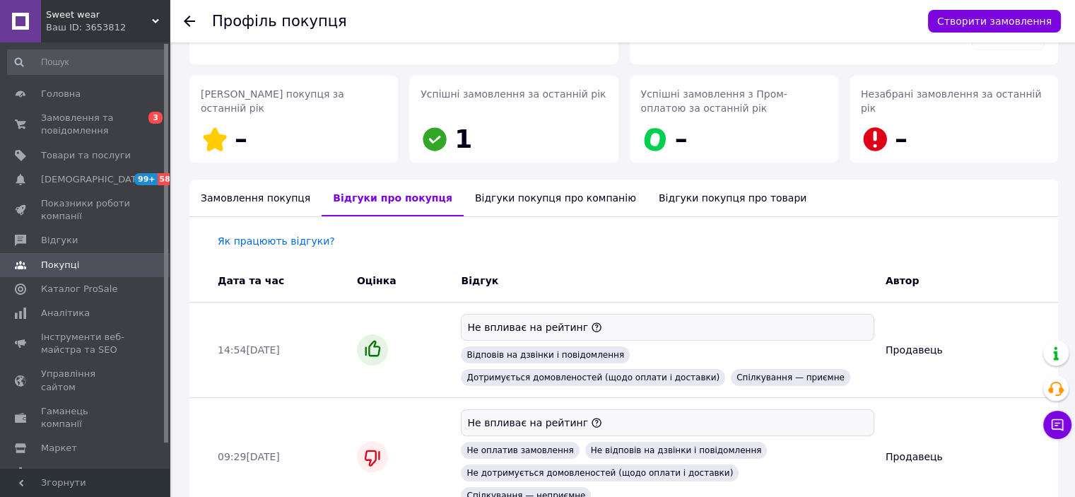
scroll to position [182, 0]
click at [232, 199] on div "Замовлення покупця" at bounding box center [255, 198] width 132 height 37
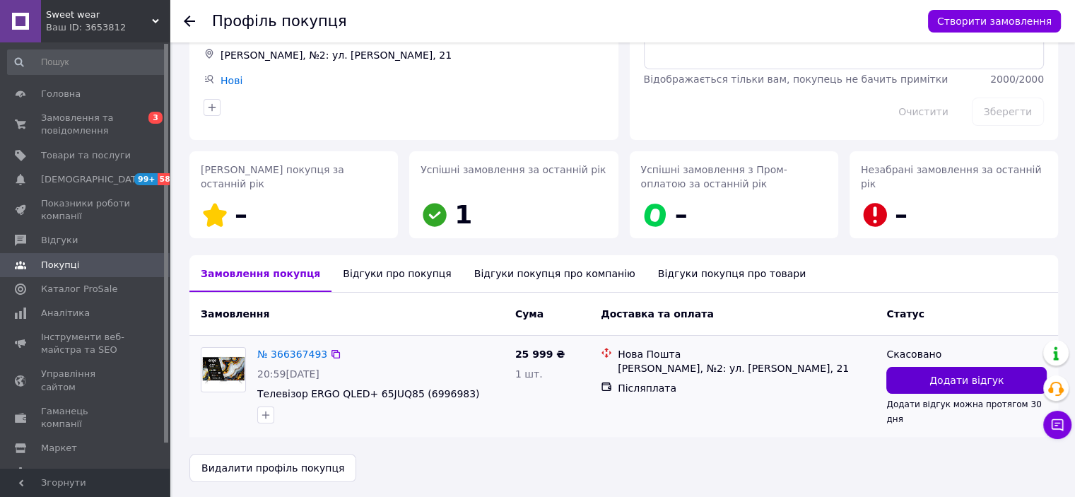
click at [913, 381] on button "Додати відгук" at bounding box center [966, 380] width 160 height 27
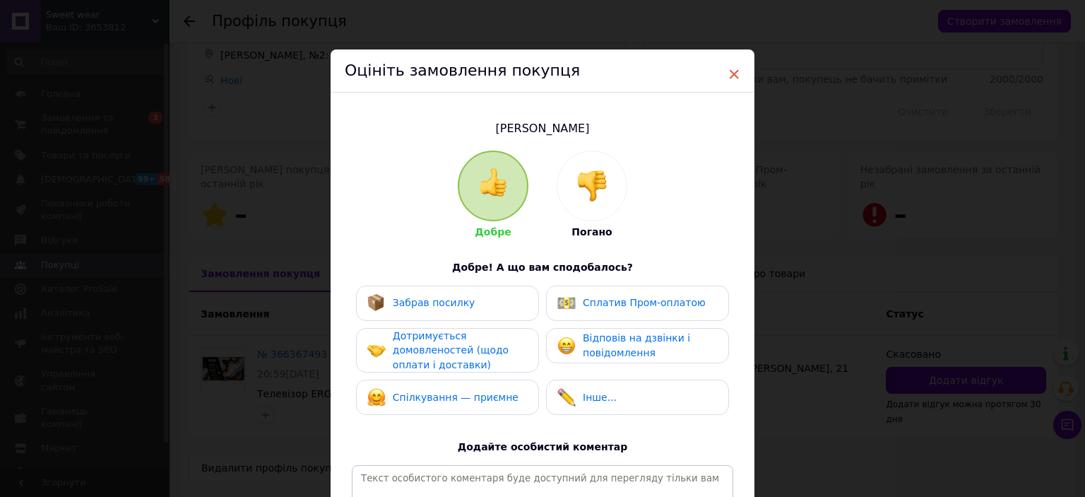
click at [732, 73] on span "×" at bounding box center [734, 74] width 13 height 24
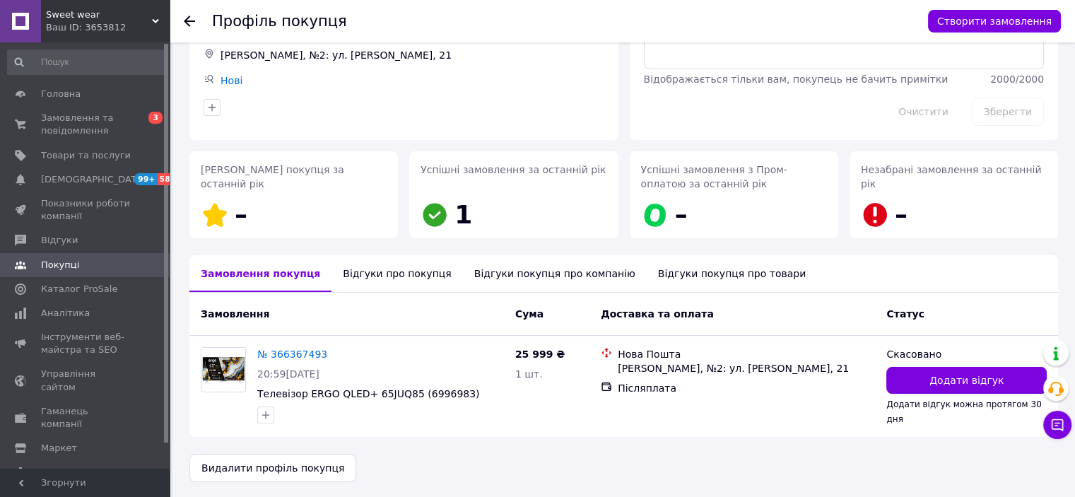
click at [499, 276] on div "Відгуки покупця про компанію" at bounding box center [555, 273] width 184 height 37
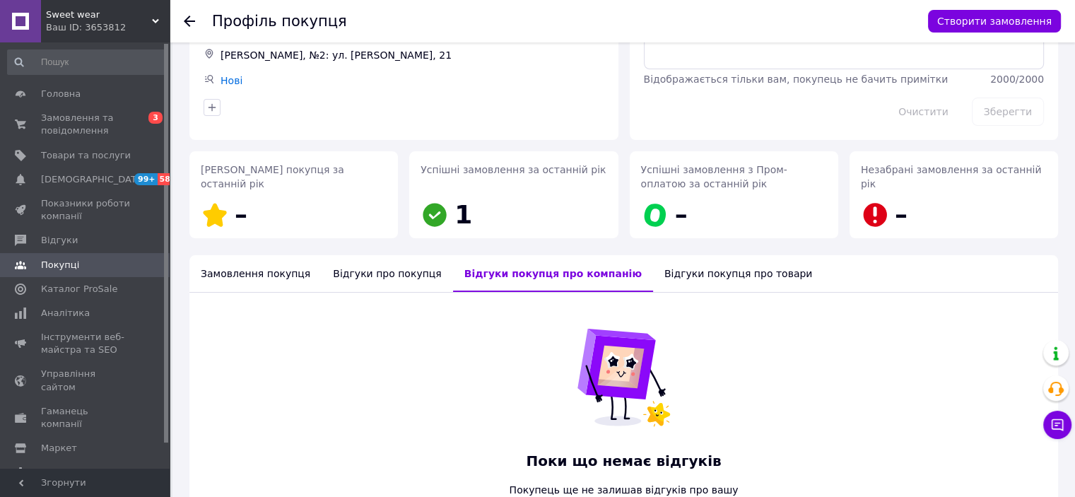
click at [393, 277] on div "Відгуки про покупця" at bounding box center [386, 273] width 131 height 37
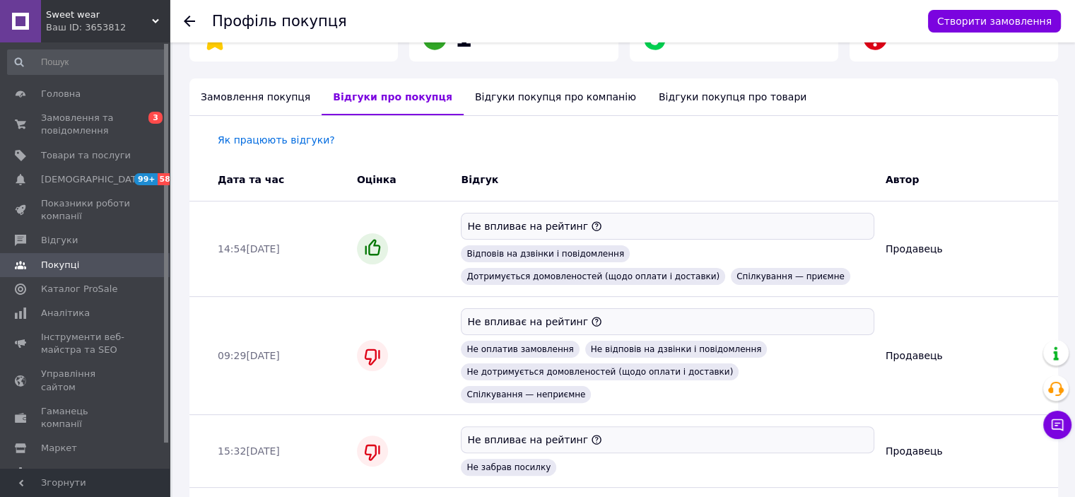
scroll to position [293, 0]
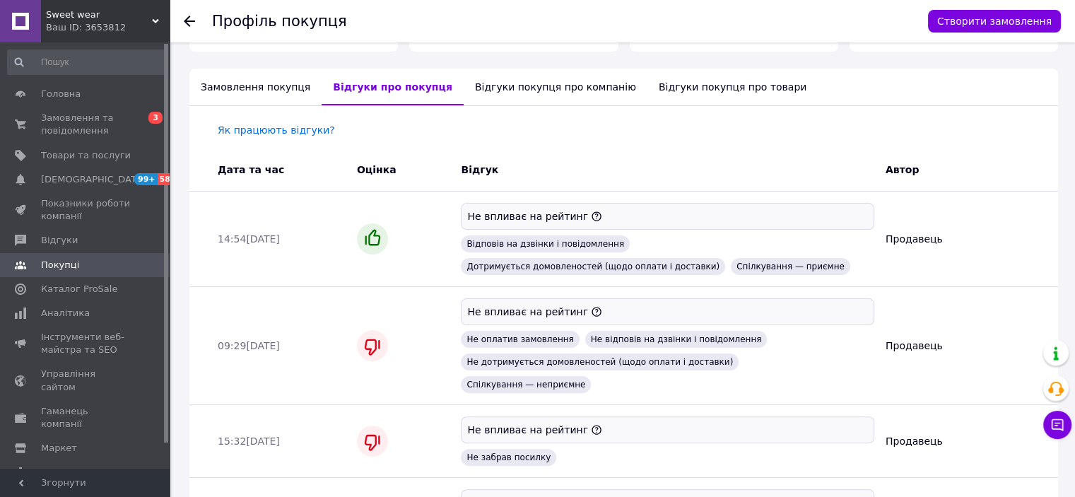
click at [706, 88] on div "Відгуки покупця про товари" at bounding box center [732, 87] width 170 height 37
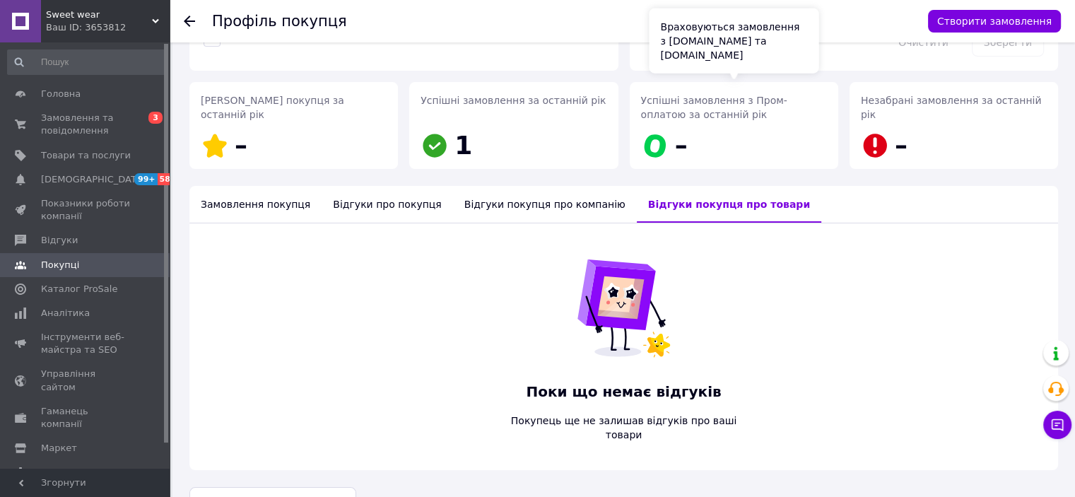
scroll to position [196, 0]
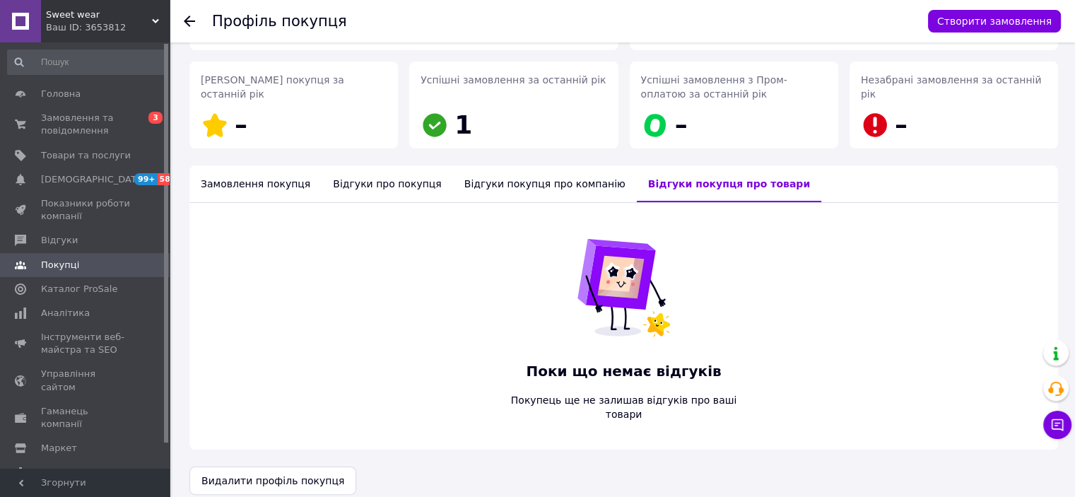
click at [345, 174] on div "Відгуки про покупця" at bounding box center [386, 183] width 131 height 37
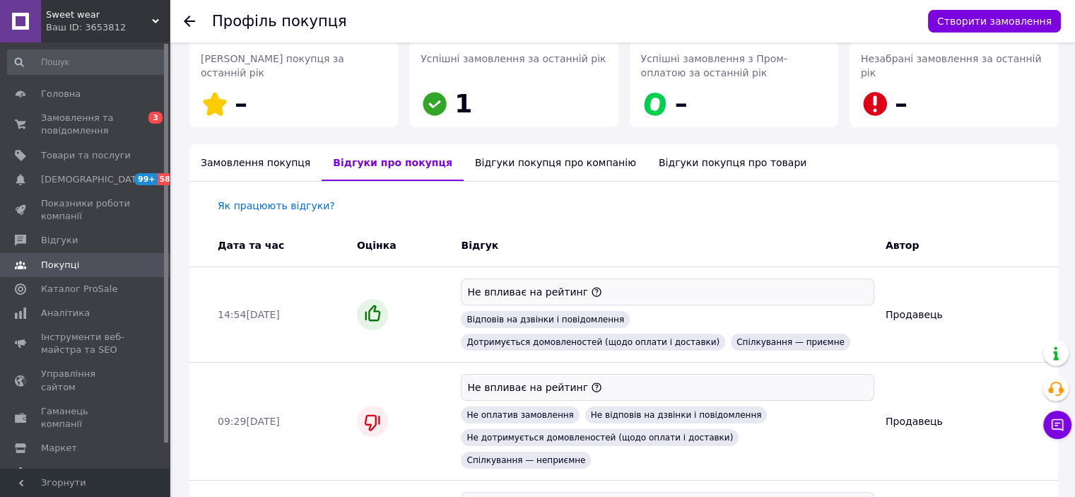
scroll to position [215, 0]
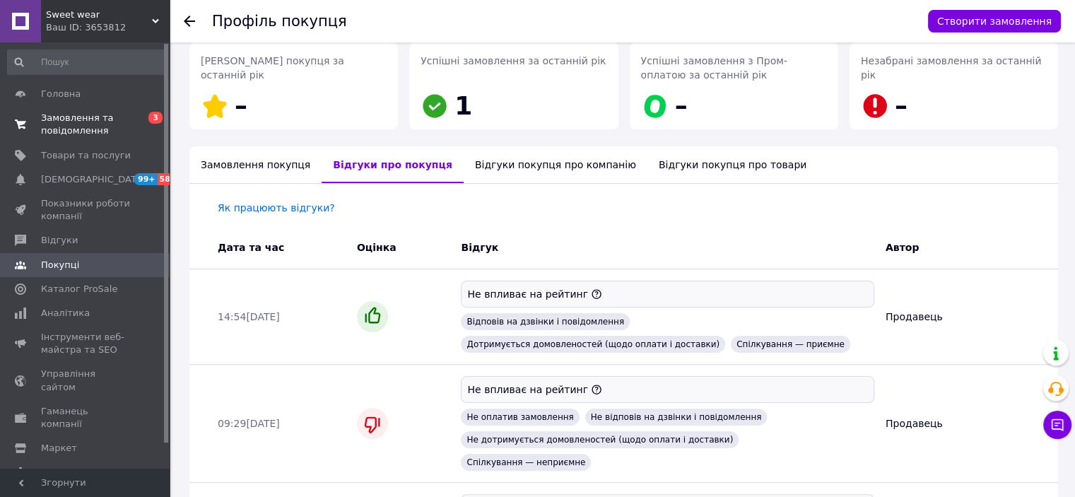
click at [73, 115] on span "Замовлення та повідомлення" at bounding box center [86, 124] width 90 height 25
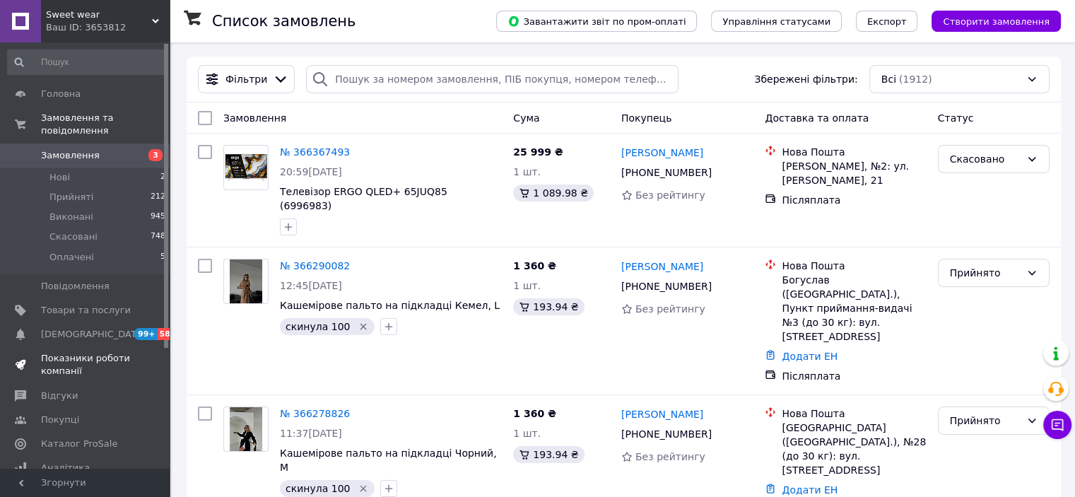
click at [88, 352] on span "Показники роботи компанії" at bounding box center [86, 364] width 90 height 25
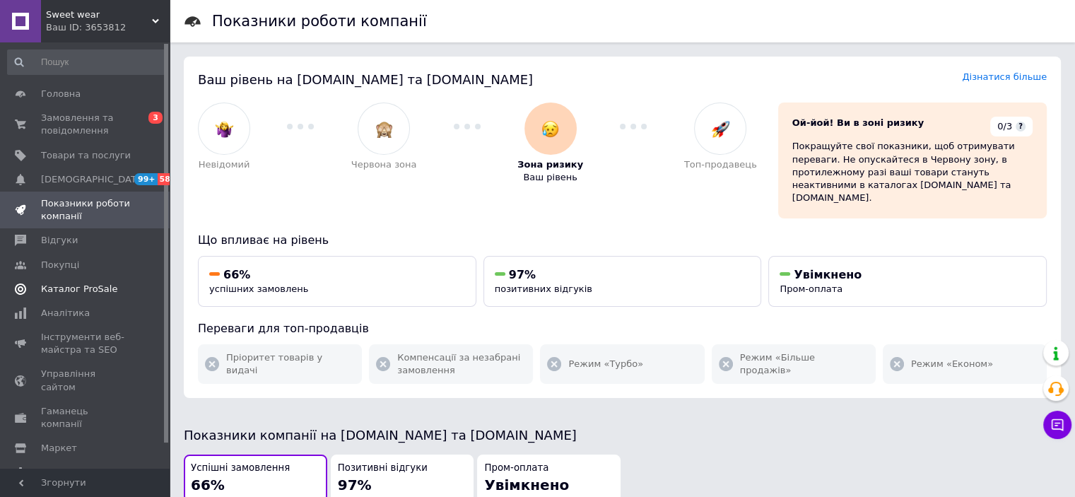
click at [82, 285] on span "Каталог ProSale" at bounding box center [79, 289] width 76 height 13
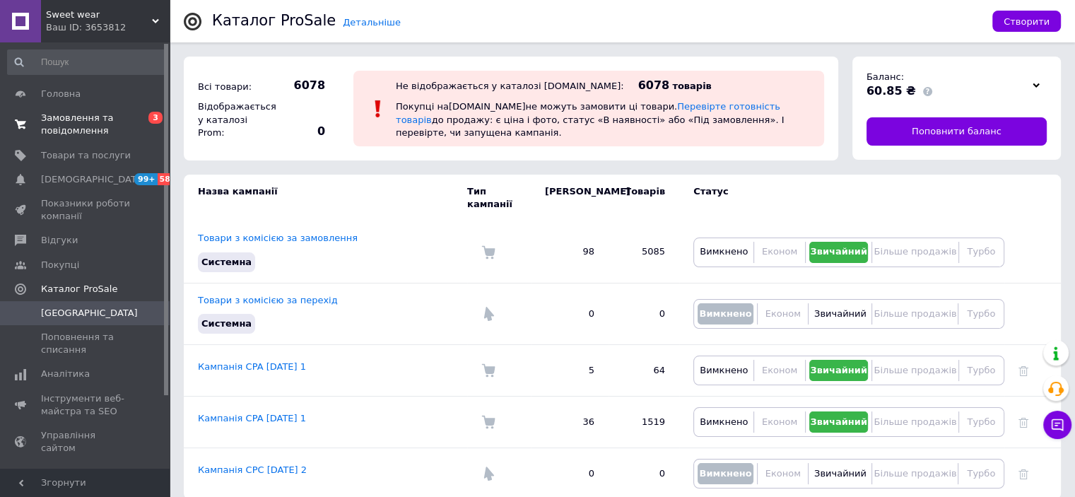
click at [71, 122] on span "Замовлення та повідомлення" at bounding box center [86, 124] width 90 height 25
